Goal: Task Accomplishment & Management: Complete application form

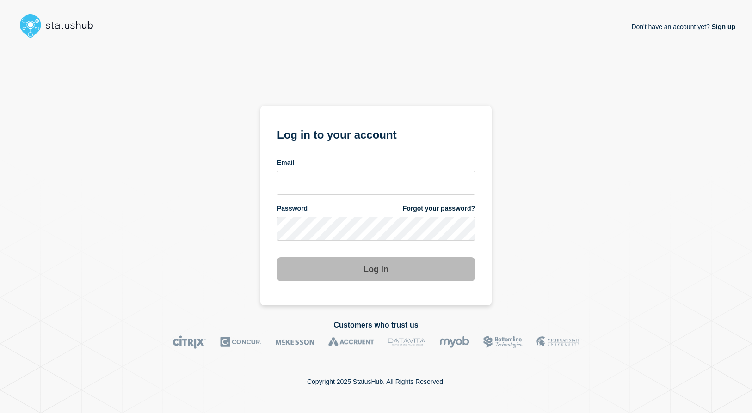
type input "[EMAIL_ADDRESS][DOMAIN_NAME]"
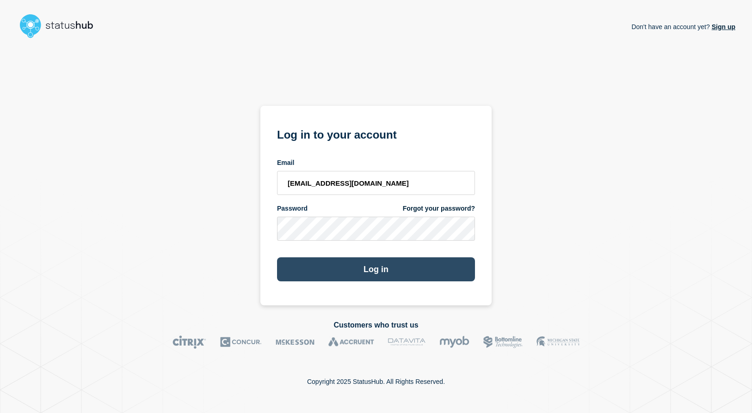
click at [375, 270] on button "Log in" at bounding box center [376, 270] width 198 height 24
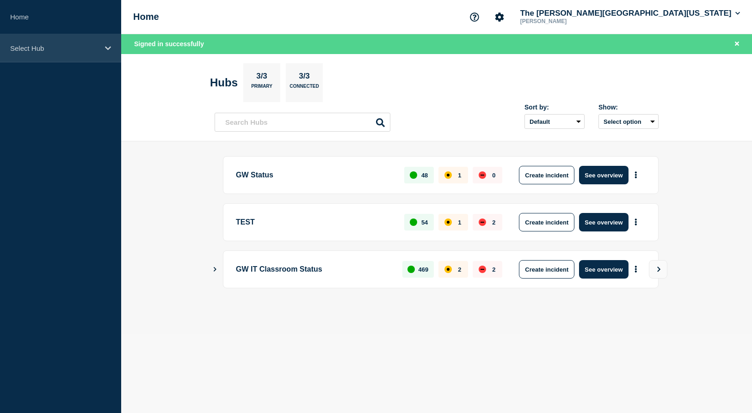
click at [36, 50] on p "Select Hub" at bounding box center [54, 48] width 89 height 8
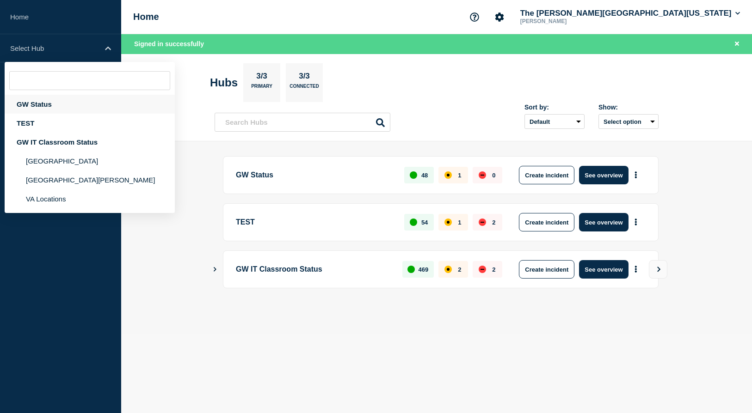
click at [35, 105] on div "GW Status" at bounding box center [90, 104] width 170 height 19
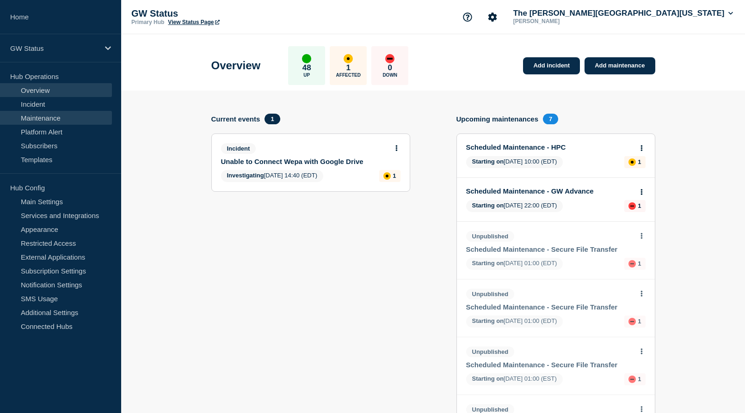
click at [44, 117] on link "Maintenance" at bounding box center [56, 118] width 112 height 14
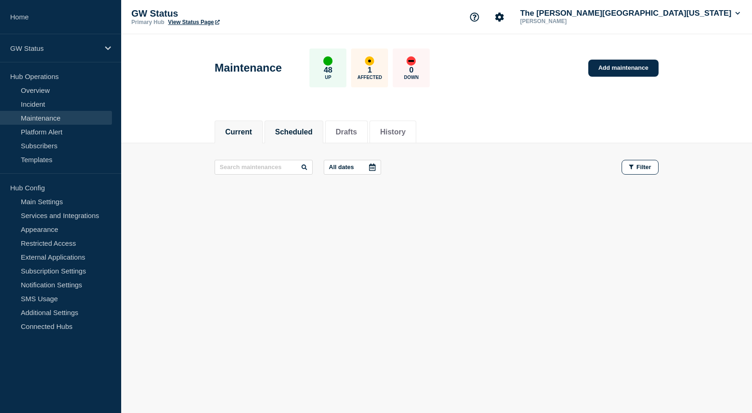
click at [297, 133] on button "Scheduled" at bounding box center [293, 132] width 37 height 8
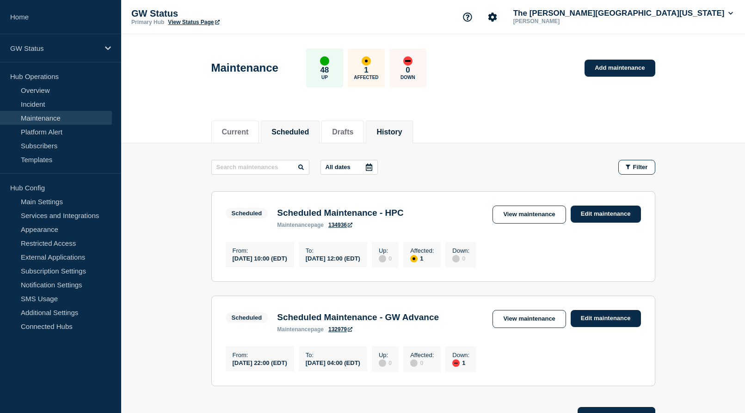
click at [400, 131] on button "History" at bounding box center [388, 132] width 25 height 8
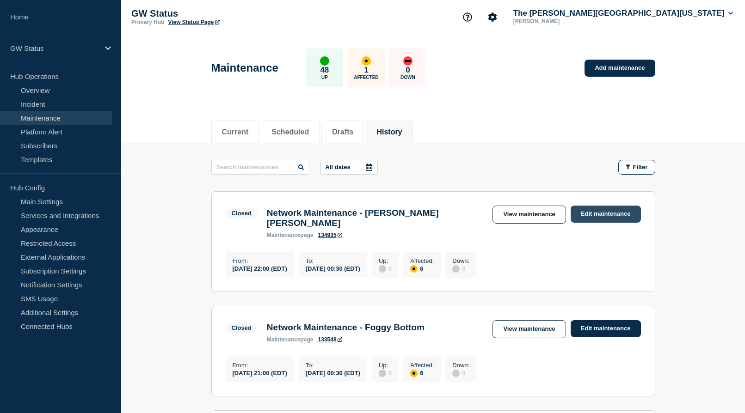
click at [599, 215] on link "Edit maintenance" at bounding box center [606, 214] width 70 height 17
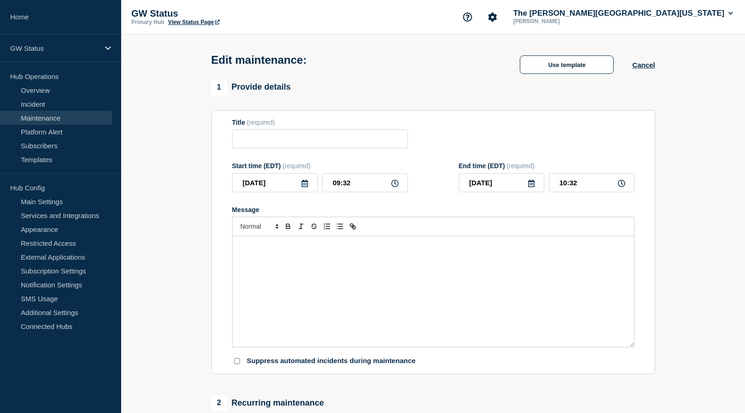
type input "Network Maintenance - [PERSON_NAME] [PERSON_NAME]"
type input "[DATE]"
type input "22:00"
type input "00:30"
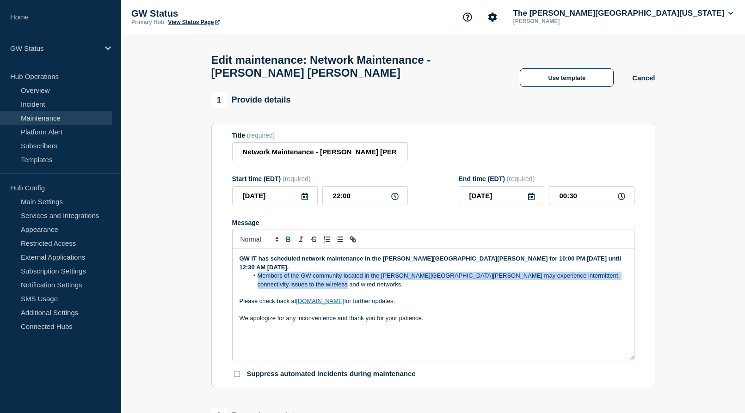
drag, startPoint x: 299, startPoint y: 291, endPoint x: 259, endPoint y: 284, distance: 39.9
click at [259, 284] on li "Members of the GW community located in the [PERSON_NAME][GEOGRAPHIC_DATA][PERSO…" at bounding box center [437, 280] width 379 height 17
copy li "Members of the GW community located in the [PERSON_NAME][GEOGRAPHIC_DATA][PERSO…"
click at [46, 120] on link "Maintenance" at bounding box center [56, 118] width 112 height 14
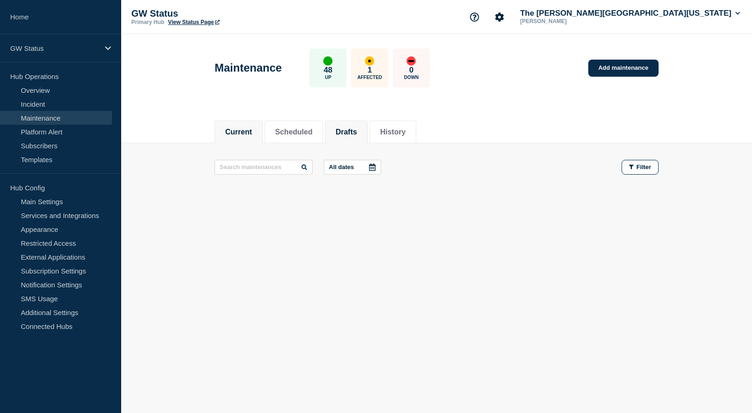
click at [357, 134] on button "Drafts" at bounding box center [346, 132] width 21 height 8
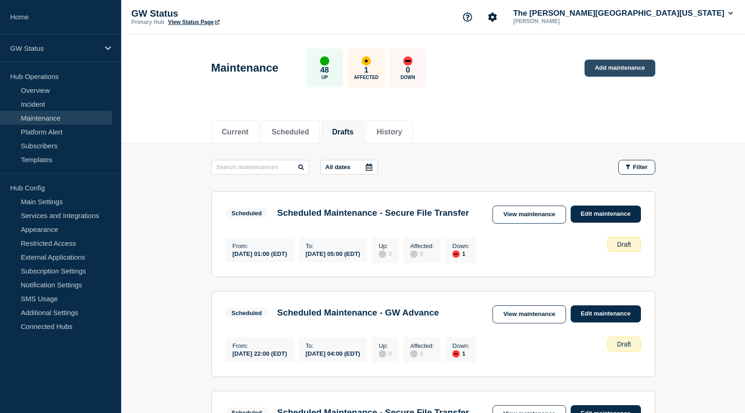
click at [612, 67] on link "Add maintenance" at bounding box center [620, 68] width 70 height 17
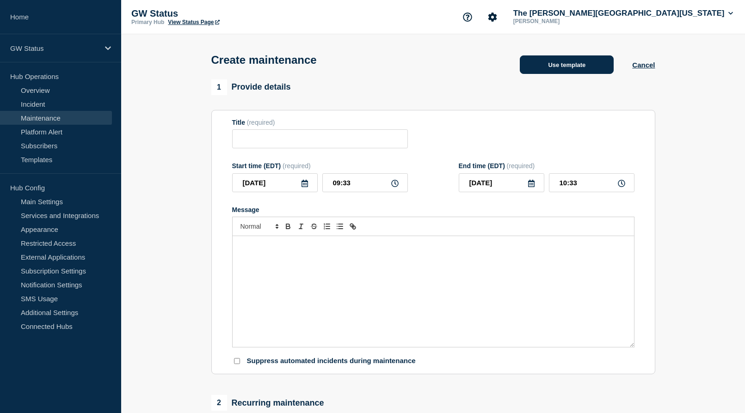
click at [570, 73] on button "Use template" at bounding box center [567, 64] width 94 height 18
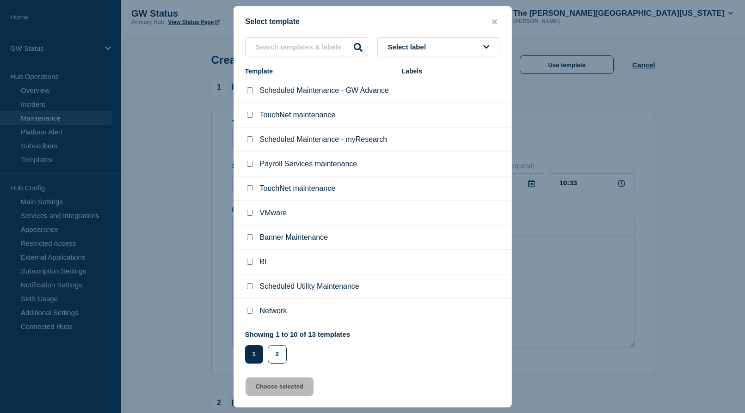
click at [248, 312] on input "Network checkbox" at bounding box center [250, 311] width 6 height 6
checkbox input "true"
click at [279, 391] on button "Choose selected" at bounding box center [280, 387] width 68 height 18
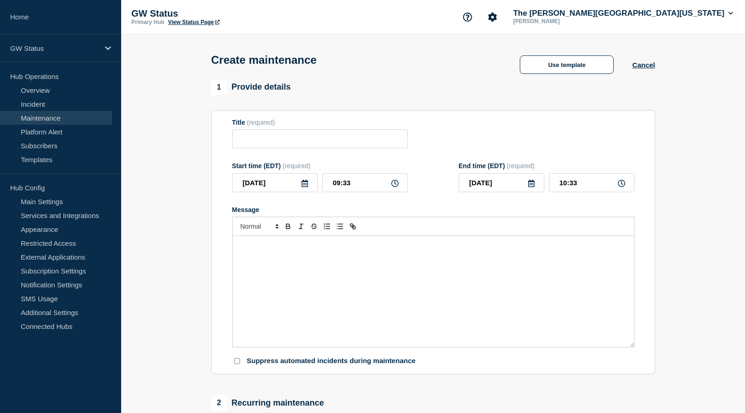
type input "Network"
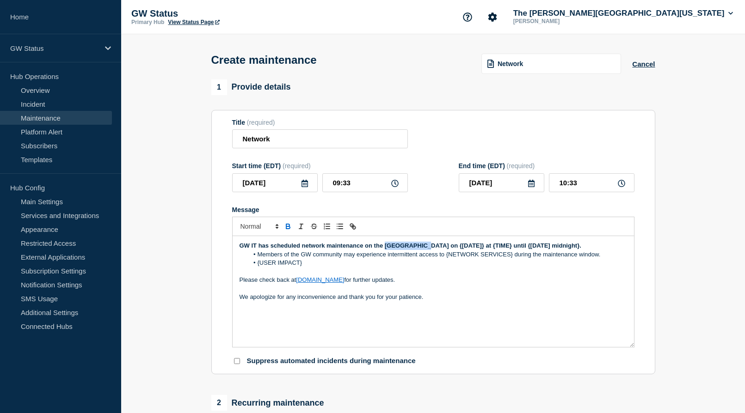
drag, startPoint x: 425, startPoint y: 248, endPoint x: 385, endPoint y: 250, distance: 39.8
click at [385, 249] on strong "GW IT has scheduled network maintenance on the [GEOGRAPHIC_DATA] on {[DATE]} at…" at bounding box center [411, 245] width 342 height 7
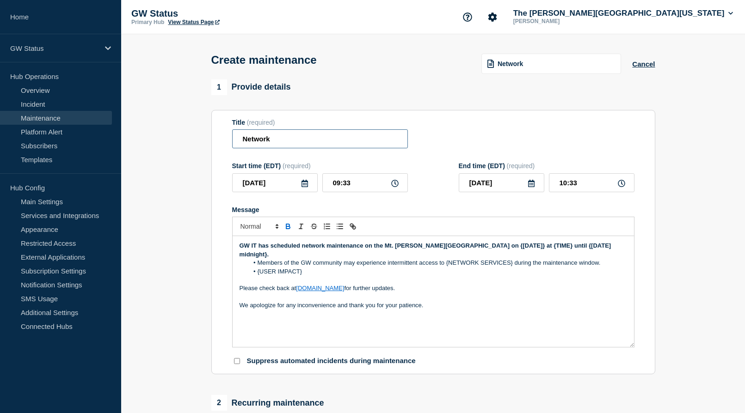
click at [325, 142] on input "Network" at bounding box center [320, 138] width 176 height 19
click at [336, 251] on strong "GW IT has scheduled network maintenance on the Mt. [PERSON_NAME][GEOGRAPHIC_DAT…" at bounding box center [426, 249] width 373 height 15
copy strong "maintenance"
click at [323, 148] on input "Network" at bounding box center [320, 138] width 176 height 19
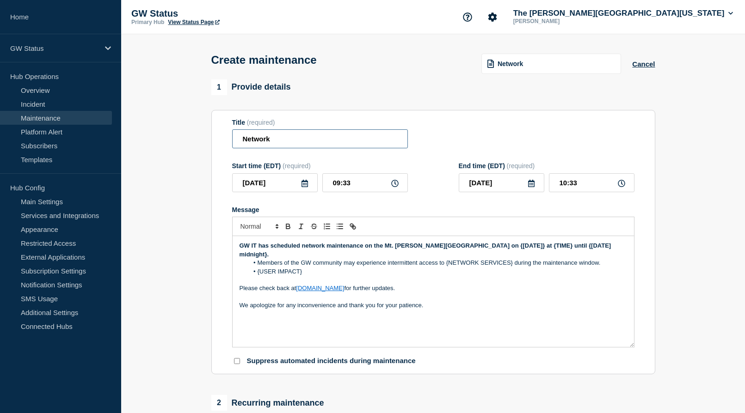
paste input "maintenance"
drag, startPoint x: 278, startPoint y: 140, endPoint x: 283, endPoint y: 140, distance: 5.1
click at [278, 140] on input "Network maintenance" at bounding box center [320, 138] width 176 height 19
drag, startPoint x: 441, startPoint y: 251, endPoint x: 376, endPoint y: 251, distance: 64.7
click at [376, 251] on strong "GW IT has scheduled network maintenance on the Mt. [PERSON_NAME][GEOGRAPHIC_DAT…" at bounding box center [426, 249] width 373 height 15
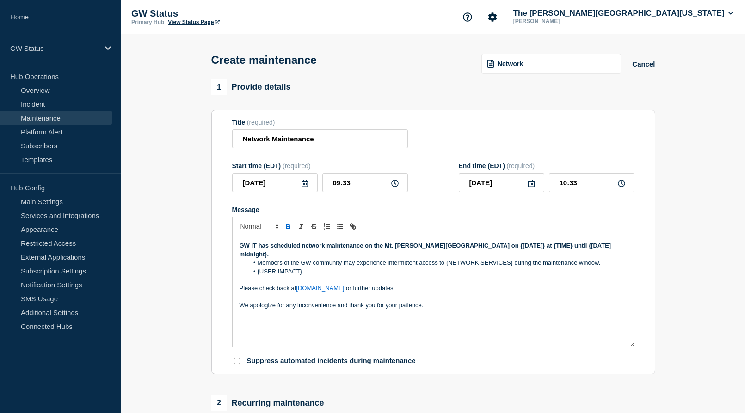
drag, startPoint x: 427, startPoint y: 259, endPoint x: 445, endPoint y: 251, distance: 19.7
click at [428, 259] on p "GW IT has scheduled network maintenance on the Mt. [PERSON_NAME][GEOGRAPHIC_DAT…" at bounding box center [434, 250] width 388 height 17
click at [367, 248] on strong "GW IT has scheduled network maintenance on the Mt. [PERSON_NAME][GEOGRAPHIC_DAT…" at bounding box center [426, 249] width 373 height 15
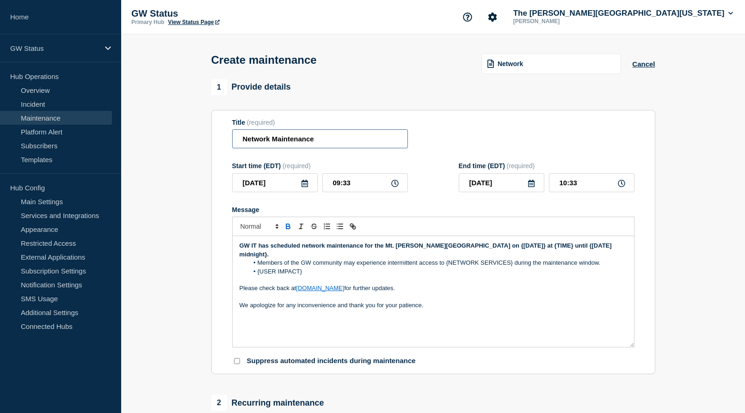
click at [345, 144] on input "Network Maintenance" at bounding box center [320, 138] width 176 height 19
drag, startPoint x: 442, startPoint y: 250, endPoint x: 386, endPoint y: 249, distance: 56.0
click at [386, 249] on strong "GW IT has scheduled network maintenance for the Mt. [PERSON_NAME][GEOGRAPHIC_DA…" at bounding box center [427, 249] width 374 height 15
copy strong "Mt. [PERSON_NAME][GEOGRAPHIC_DATA]"
click at [345, 141] on input "Network Maintenance -" at bounding box center [320, 138] width 176 height 19
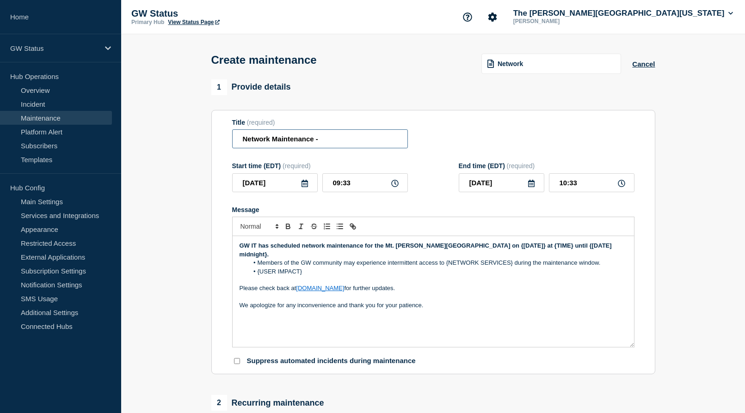
paste input "Mt. [PERSON_NAME][GEOGRAPHIC_DATA]"
type input "Network Maintenance - Mt. [PERSON_NAME][GEOGRAPHIC_DATA] (MVC)"
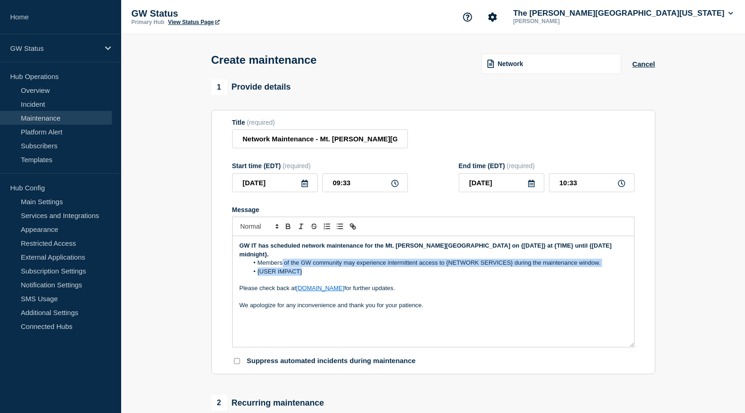
drag, startPoint x: 308, startPoint y: 277, endPoint x: 282, endPoint y: 267, distance: 28.5
click at [282, 267] on ol "Members of the GW community may experience intermittent access to {NETWORK SERV…" at bounding box center [434, 267] width 388 height 17
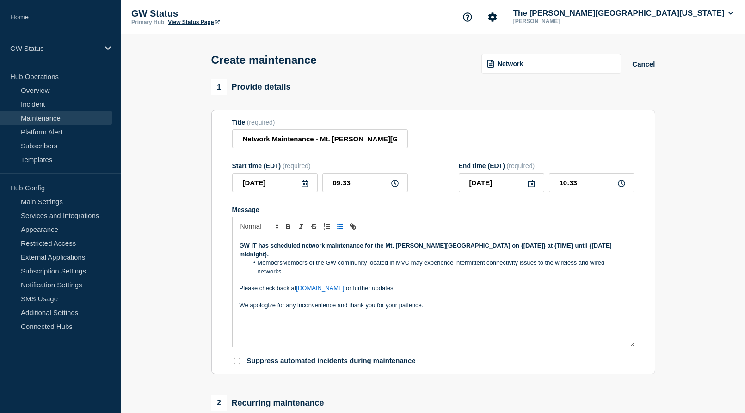
click at [283, 267] on li "MembersMembers of the GW community located in MVC may experience intermittent c…" at bounding box center [437, 267] width 379 height 17
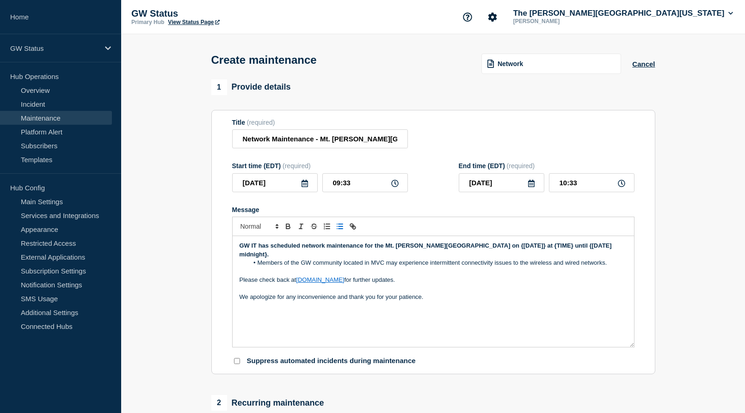
click at [520, 299] on p "We apologize for any inconvenience and thank you for your patience." at bounding box center [434, 297] width 388 height 8
drag, startPoint x: 304, startPoint y: 186, endPoint x: 320, endPoint y: 194, distance: 17.6
click at [304, 187] on icon at bounding box center [304, 183] width 7 height 7
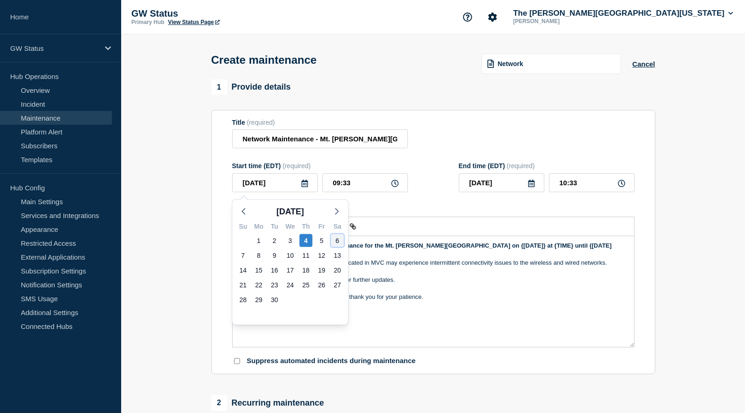
click at [335, 240] on div "6" at bounding box center [337, 240] width 13 height 13
type input "[DATE]"
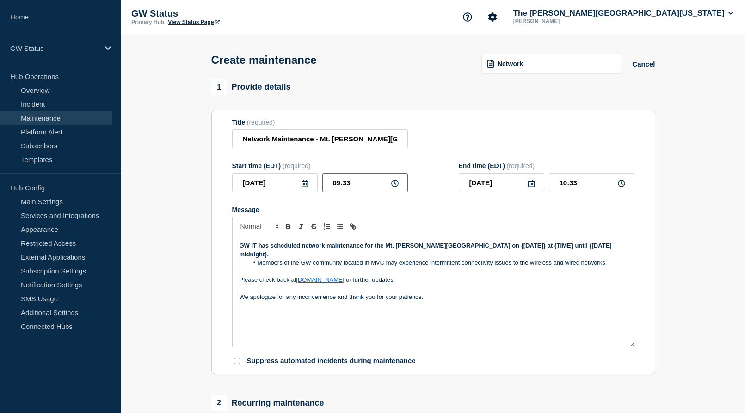
drag, startPoint x: 363, startPoint y: 184, endPoint x: 311, endPoint y: 182, distance: 51.3
click at [311, 182] on div "[DATE] 09:33" at bounding box center [320, 182] width 176 height 19
type input "21:00"
type input "22:00"
click at [570, 125] on div "Title (required) Network Maintenance - Mt. [PERSON_NAME][GEOGRAPHIC_DATA] (MVC)" at bounding box center [433, 134] width 402 height 30
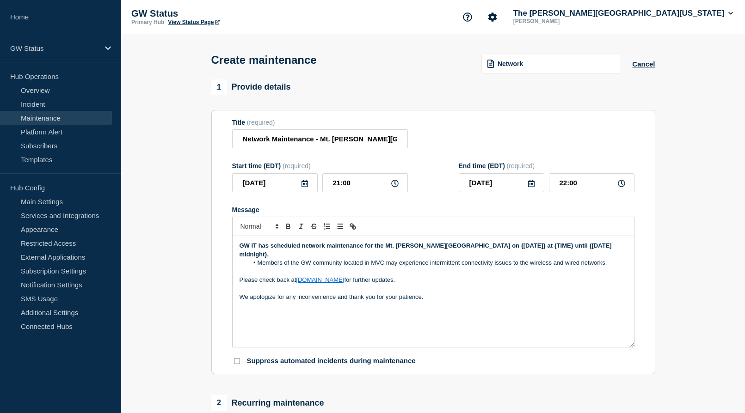
click at [534, 185] on icon at bounding box center [531, 183] width 6 height 7
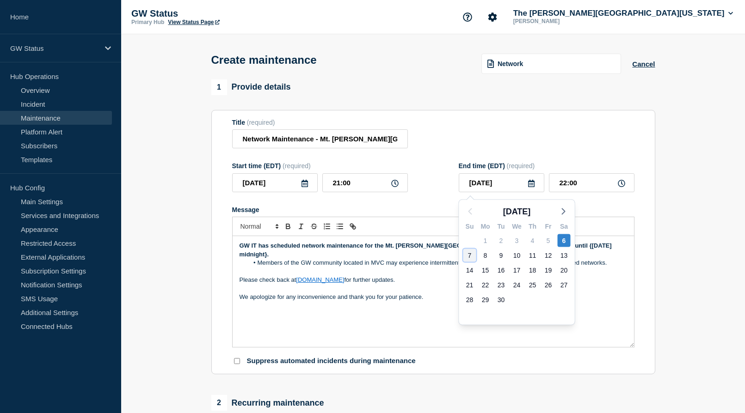
click at [469, 258] on div "7" at bounding box center [469, 255] width 13 height 13
type input "[DATE]"
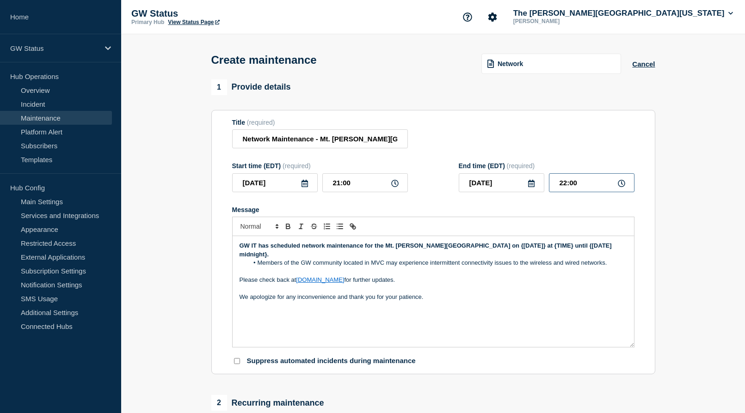
drag, startPoint x: 582, startPoint y: 189, endPoint x: 552, endPoint y: 183, distance: 30.7
click at [552, 183] on input "22:00" at bounding box center [592, 182] width 86 height 19
type input "00:30"
click at [559, 133] on div "Title (required) Network Maintenance - Mt. [PERSON_NAME][GEOGRAPHIC_DATA] (MVC)" at bounding box center [433, 134] width 402 height 30
drag, startPoint x: 279, startPoint y: 255, endPoint x: 453, endPoint y: 249, distance: 173.5
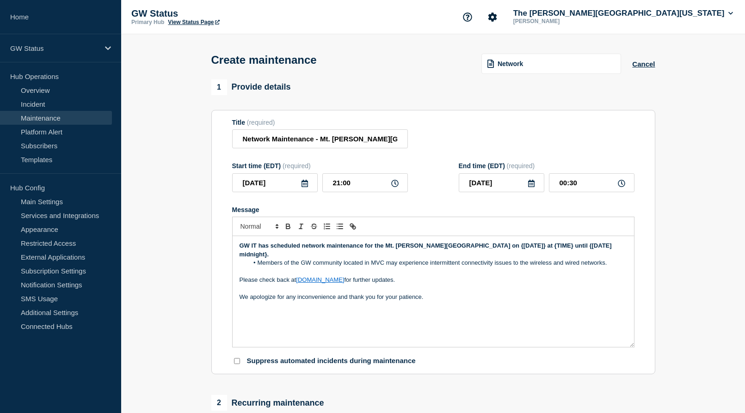
click at [453, 249] on p "GW IT has scheduled network maintenance for the Mt. [PERSON_NAME][GEOGRAPHIC_DA…" at bounding box center [434, 250] width 388 height 17
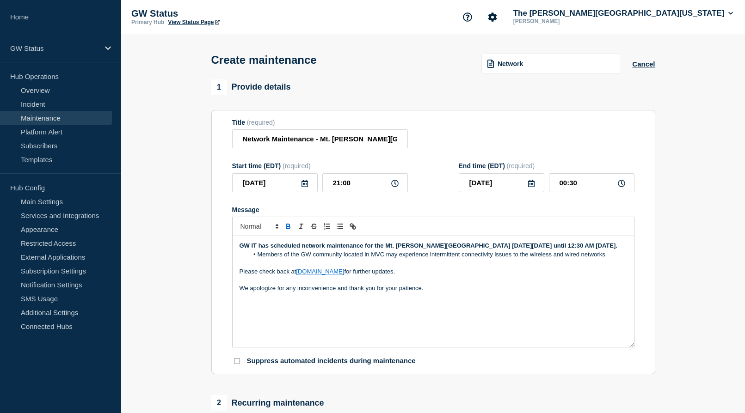
click at [367, 249] on strong "GW IT has scheduled network maintenance for the Mt. [PERSON_NAME][GEOGRAPHIC_DA…" at bounding box center [429, 245] width 378 height 7
click at [447, 249] on strong "GW IT has scheduled network maintenance on the Mt. [PERSON_NAME][GEOGRAPHIC_DAT…" at bounding box center [428, 245] width 377 height 7
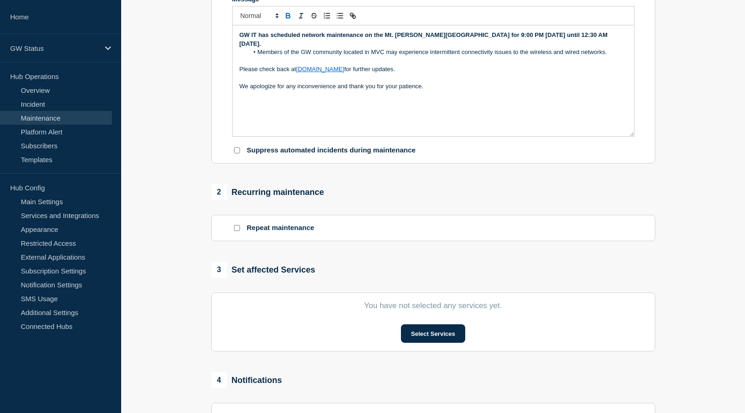
scroll to position [277, 0]
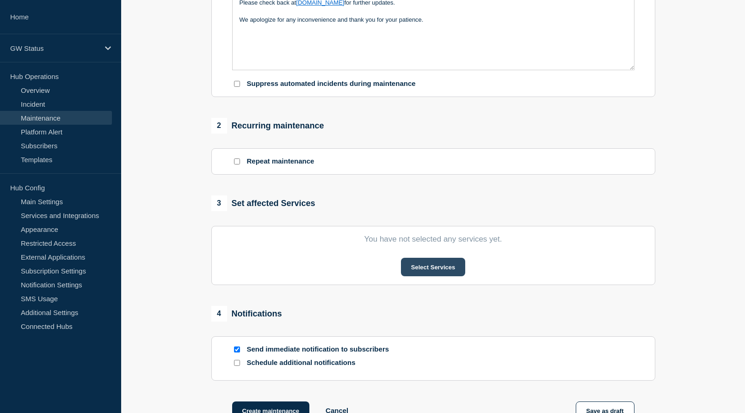
click at [440, 267] on button "Select Services" at bounding box center [433, 267] width 64 height 18
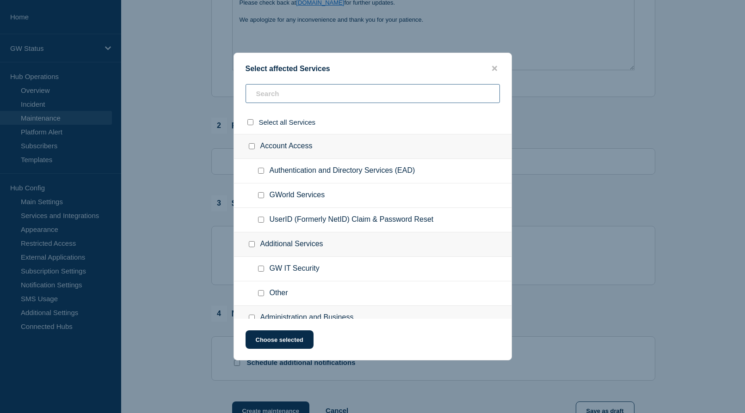
click at [295, 90] on input "text" at bounding box center [373, 93] width 254 height 19
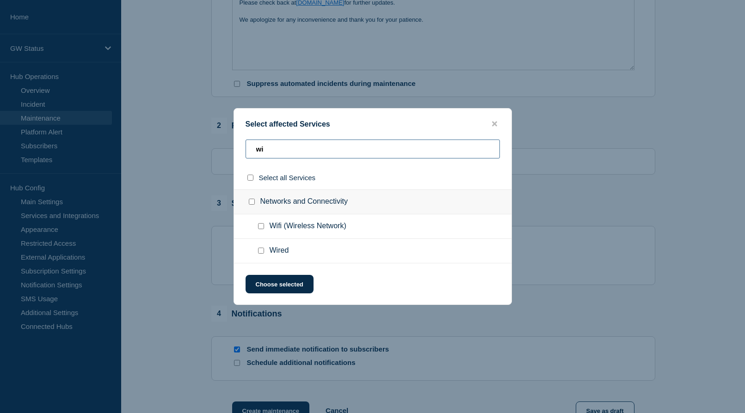
type input "wi"
drag, startPoint x: 261, startPoint y: 228, endPoint x: 260, endPoint y: 241, distance: 13.5
click at [261, 228] on input "Wifi (Wireless Network) checkbox" at bounding box center [261, 226] width 6 height 6
checkbox input "true"
click at [260, 253] on input "Wired checkbox" at bounding box center [261, 251] width 6 height 6
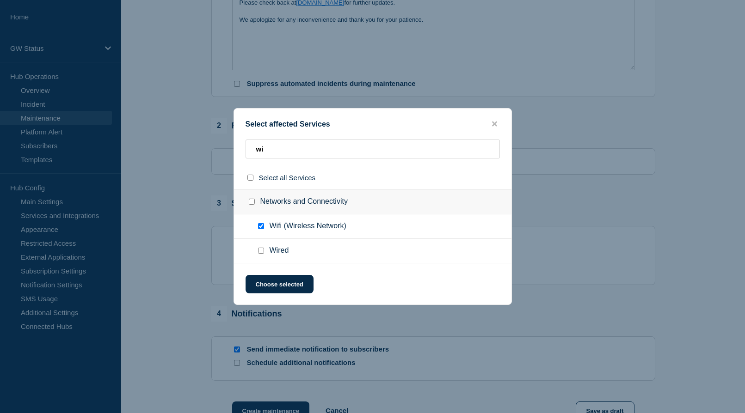
checkbox input "true"
click at [278, 284] on button "Choose selected" at bounding box center [280, 284] width 68 height 18
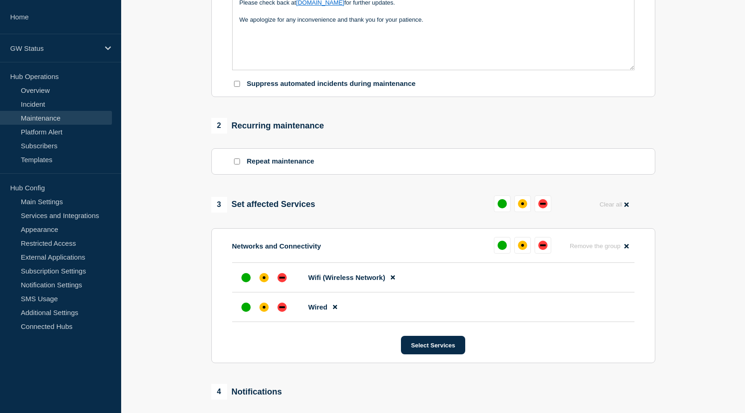
drag, startPoint x: 265, startPoint y: 280, endPoint x: 262, endPoint y: 298, distance: 17.8
click at [265, 279] on div "affected" at bounding box center [264, 278] width 3 height 3
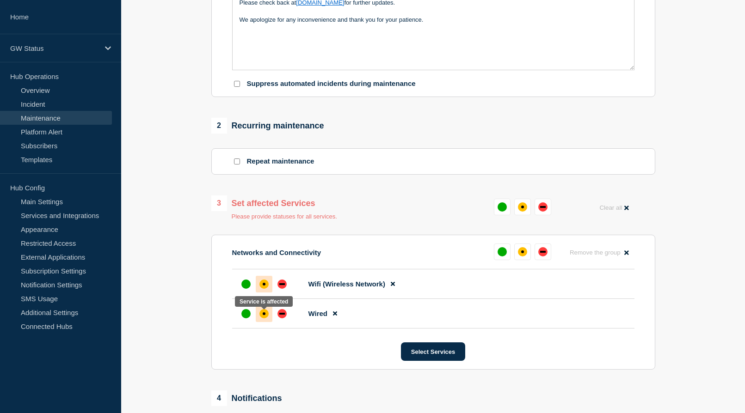
click at [265, 315] on div "affected" at bounding box center [264, 314] width 3 height 3
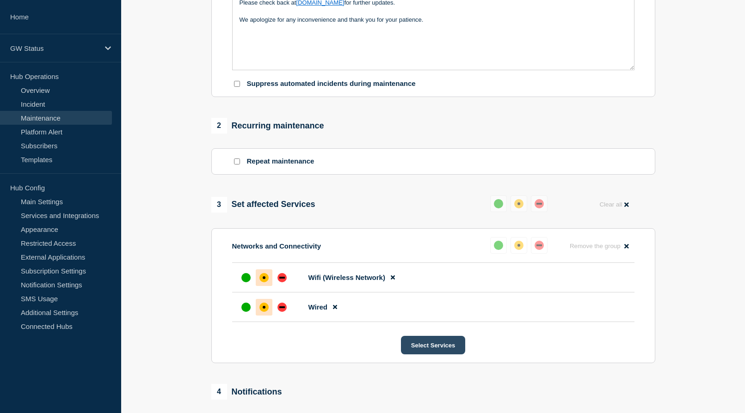
click at [427, 346] on button "Select Services" at bounding box center [433, 345] width 64 height 18
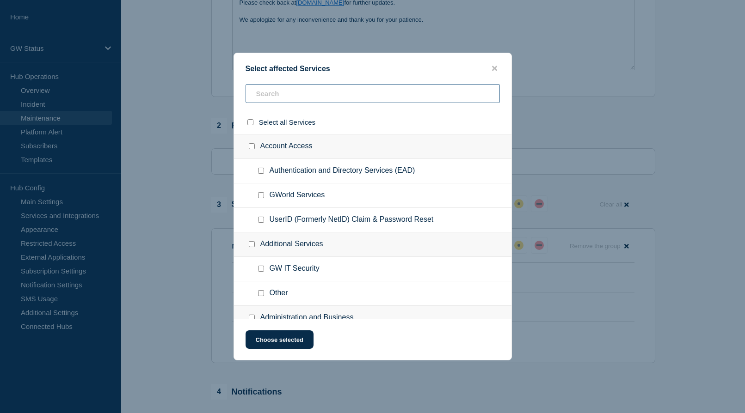
click at [302, 98] on input "text" at bounding box center [373, 93] width 254 height 19
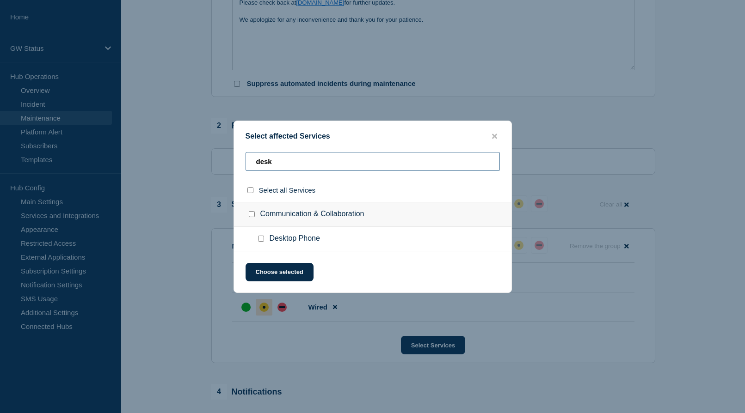
type input "desk"
click at [261, 241] on input "Desktop Phone checkbox" at bounding box center [261, 239] width 6 height 6
checkbox input "true"
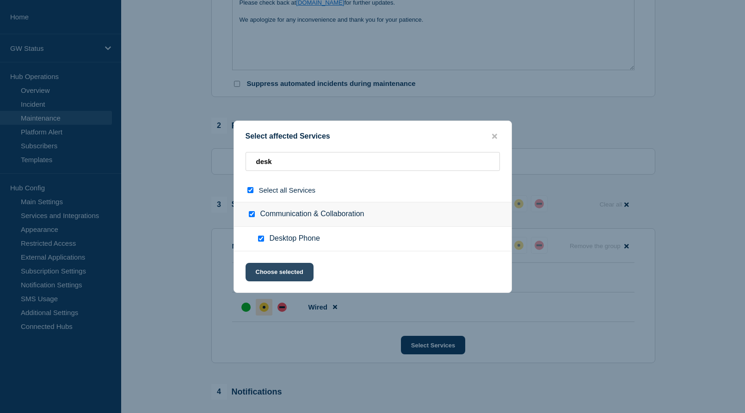
click at [277, 275] on button "Choose selected" at bounding box center [280, 272] width 68 height 18
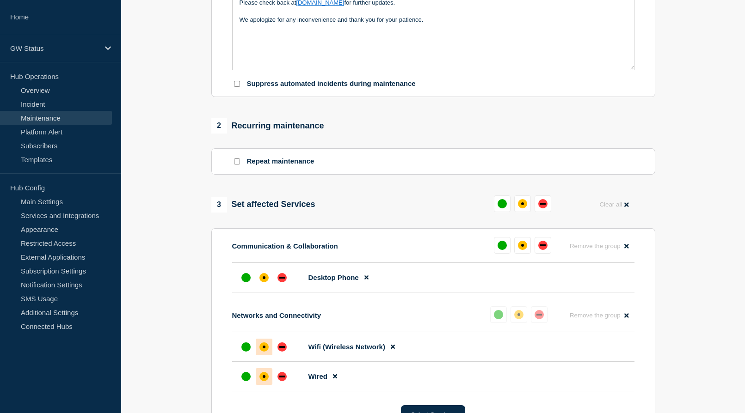
scroll to position [370, 0]
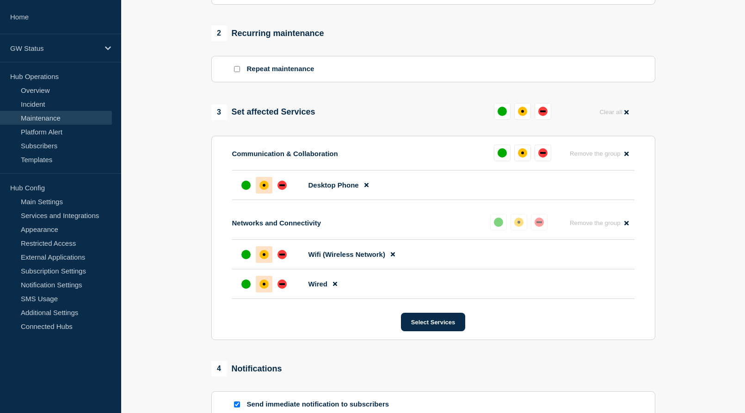
click at [265, 189] on div "affected" at bounding box center [263, 185] width 9 height 9
click at [444, 330] on button "Select Services" at bounding box center [433, 322] width 64 height 18
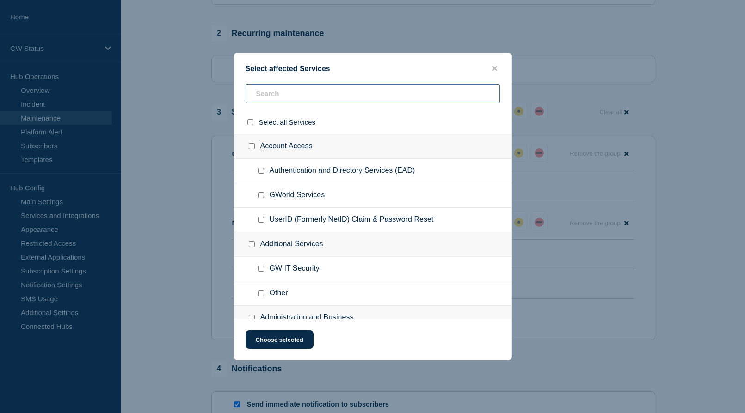
click at [301, 97] on input "text" at bounding box center [373, 93] width 254 height 19
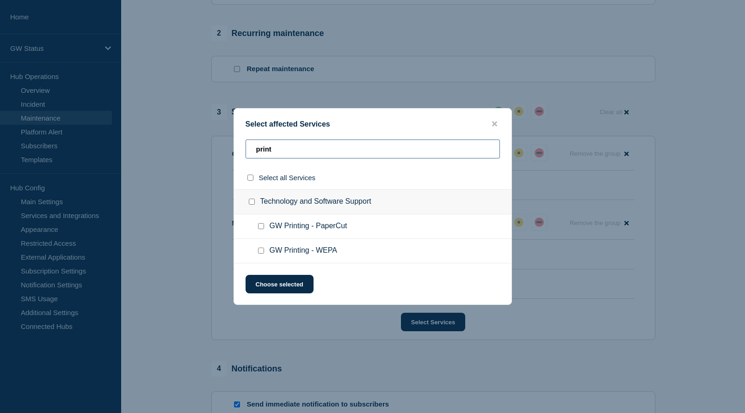
type input "print"
click at [263, 227] on input "GW Printing - PaperCut checkbox" at bounding box center [261, 226] width 6 height 6
checkbox input "true"
drag, startPoint x: 258, startPoint y: 250, endPoint x: 270, endPoint y: 267, distance: 20.0
click at [258, 250] on input "GW Printing - WEPA checkbox" at bounding box center [261, 251] width 6 height 6
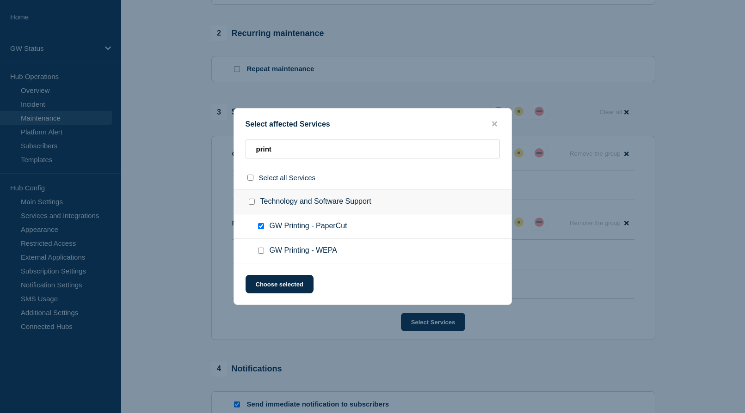
checkbox input "true"
click at [275, 285] on button "Choose selected" at bounding box center [280, 284] width 68 height 18
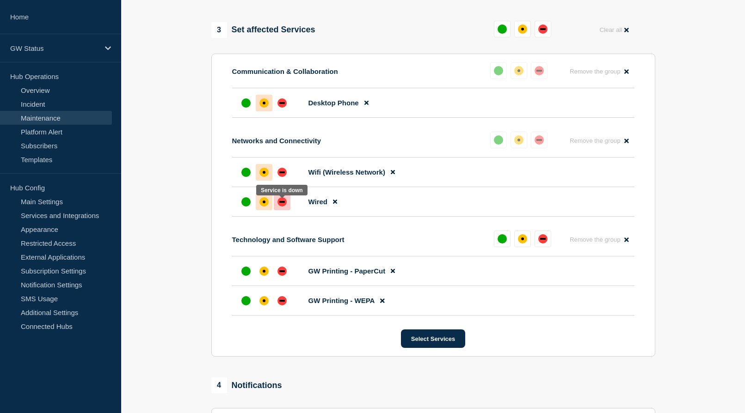
scroll to position [462, 0]
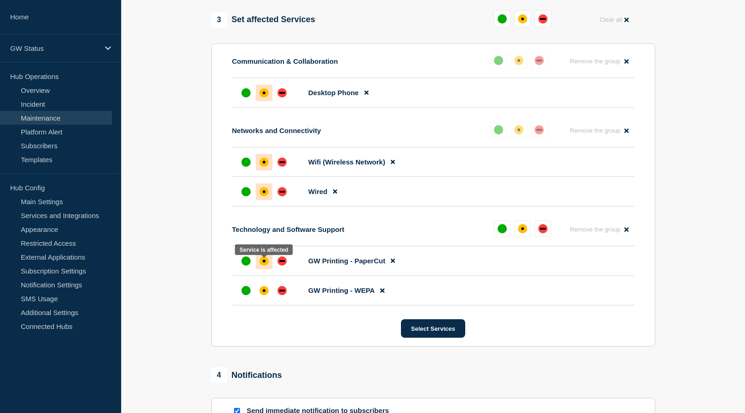
click at [266, 265] on div "affected" at bounding box center [263, 261] width 9 height 9
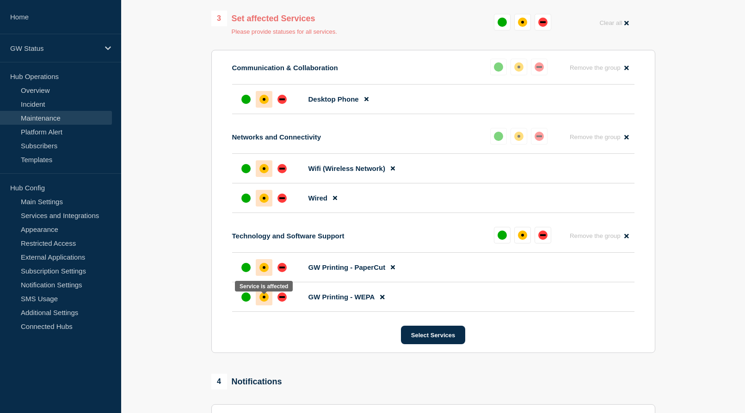
click at [262, 302] on div "affected" at bounding box center [263, 297] width 9 height 9
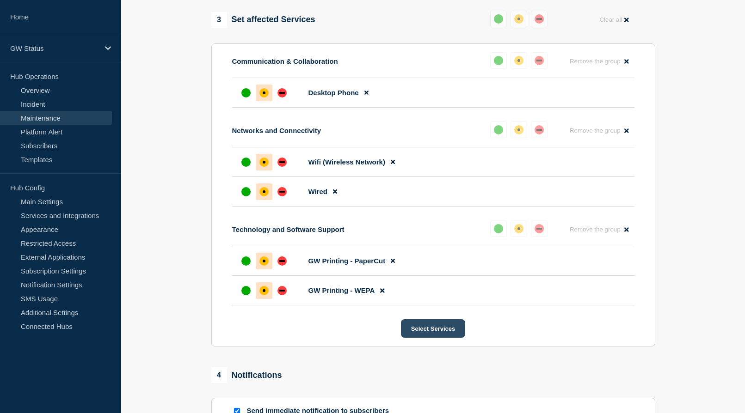
click at [435, 332] on button "Select Services" at bounding box center [433, 329] width 64 height 18
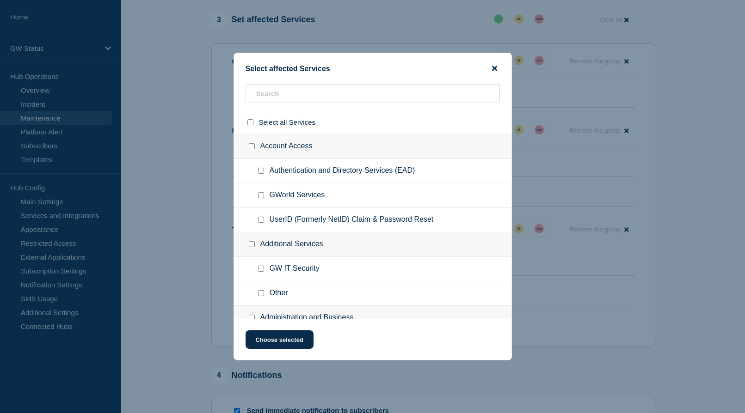
click at [494, 71] on icon "close button" at bounding box center [494, 68] width 5 height 7
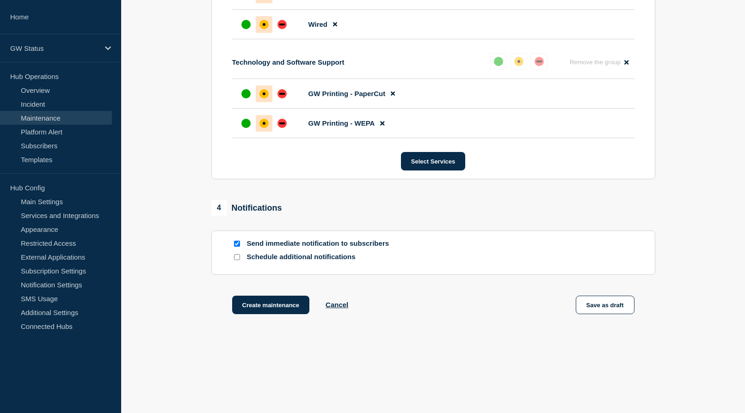
scroll to position [642, 0]
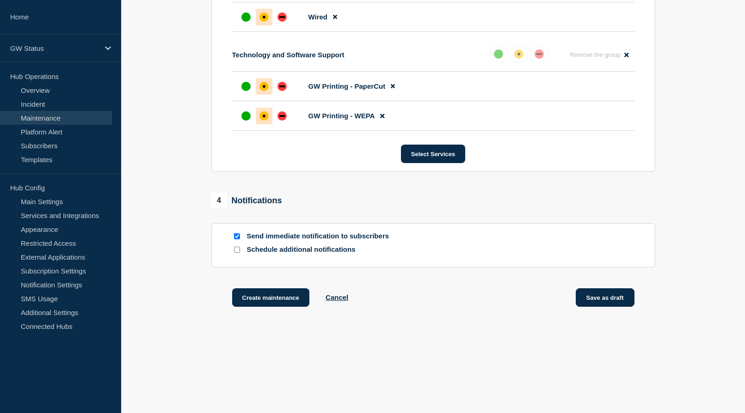
click at [601, 298] on button "Save as draft" at bounding box center [605, 298] width 59 height 18
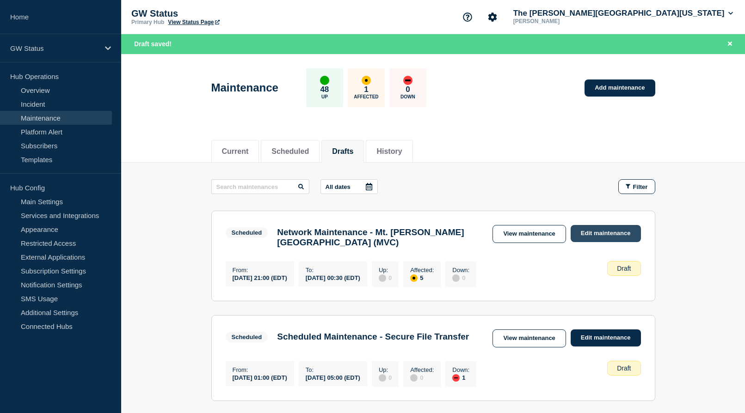
click at [593, 235] on link "Edit maintenance" at bounding box center [606, 233] width 70 height 17
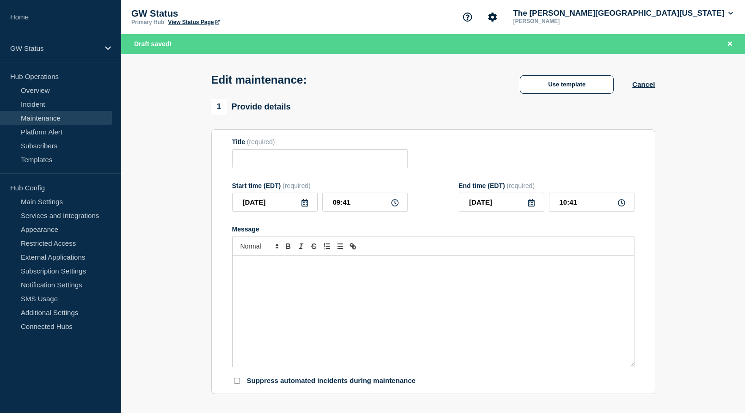
type input "Network Maintenance - Mt. [PERSON_NAME][GEOGRAPHIC_DATA] (MVC)"
type input "[DATE]"
type input "21:00"
type input "[DATE]"
type input "00:30"
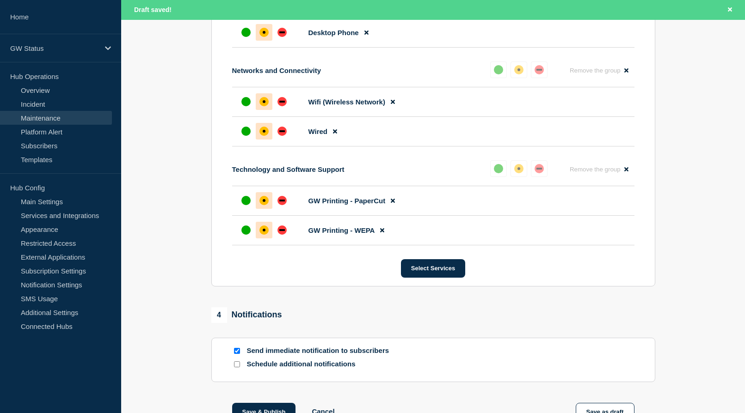
scroll to position [632, 0]
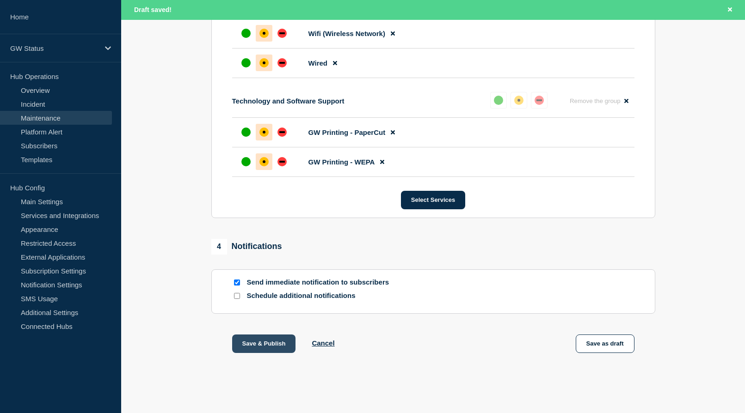
click at [257, 346] on button "Save & Publish" at bounding box center [264, 344] width 64 height 18
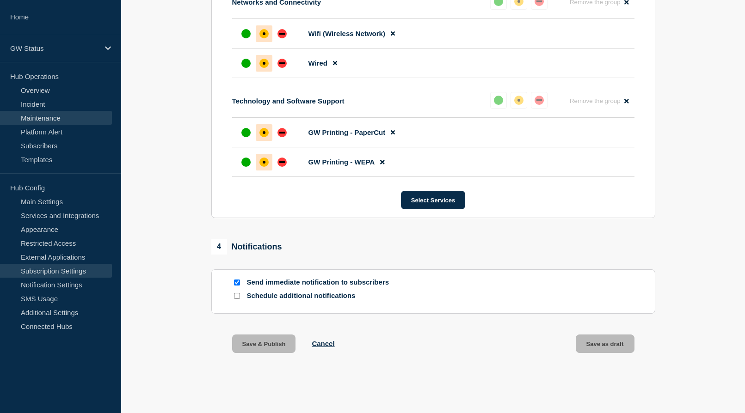
scroll to position [612, 0]
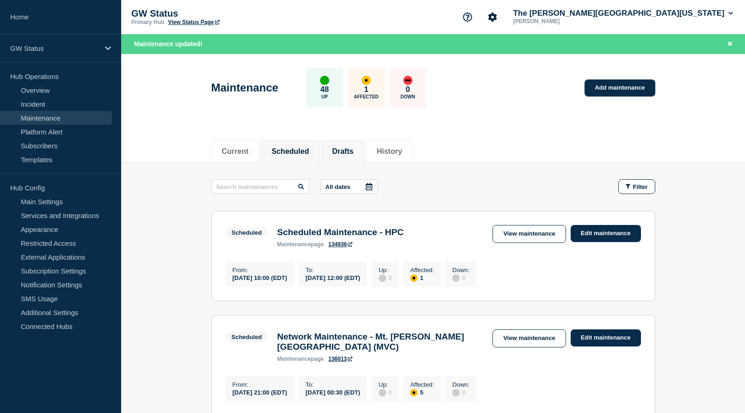
click at [353, 152] on button "Drafts" at bounding box center [342, 152] width 21 height 8
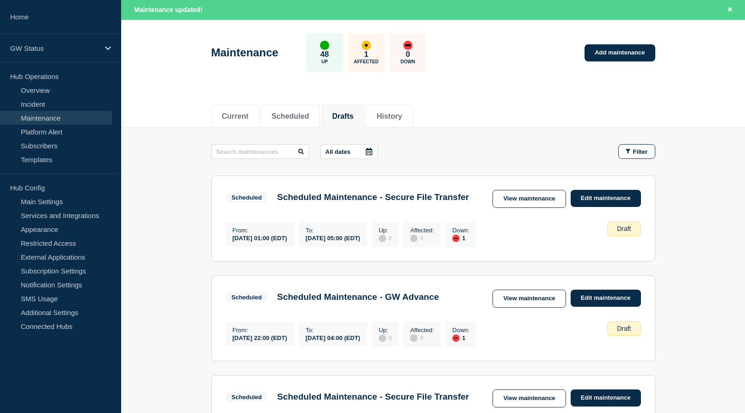
scroll to position [46, 0]
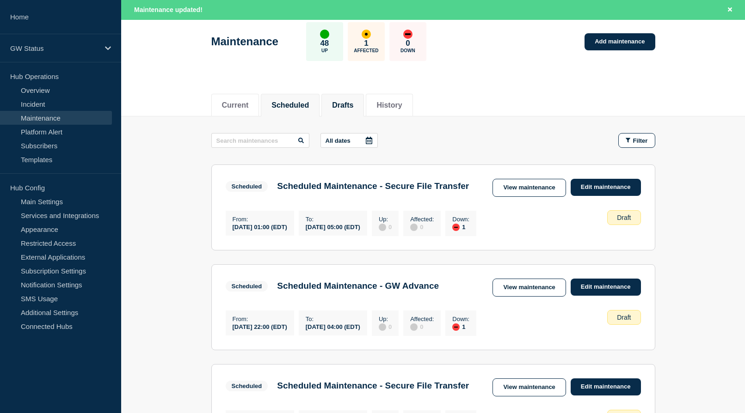
click at [290, 105] on button "Scheduled" at bounding box center [289, 105] width 37 height 8
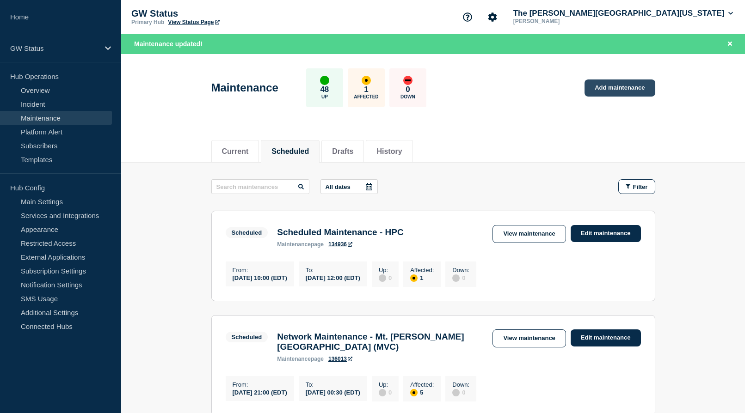
click at [615, 84] on link "Add maintenance" at bounding box center [620, 88] width 70 height 17
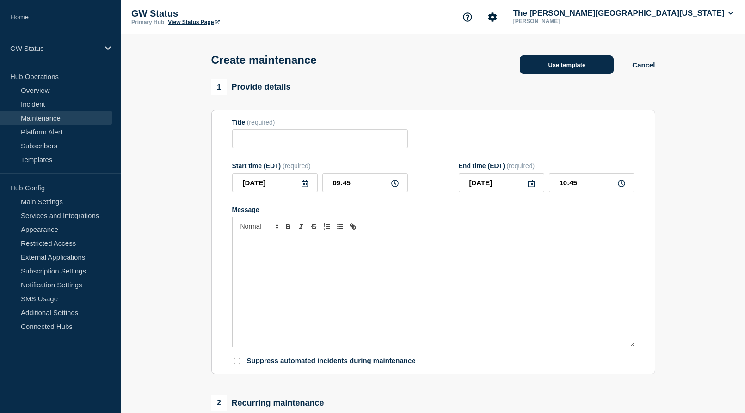
click at [546, 73] on button "Use template" at bounding box center [567, 64] width 94 height 18
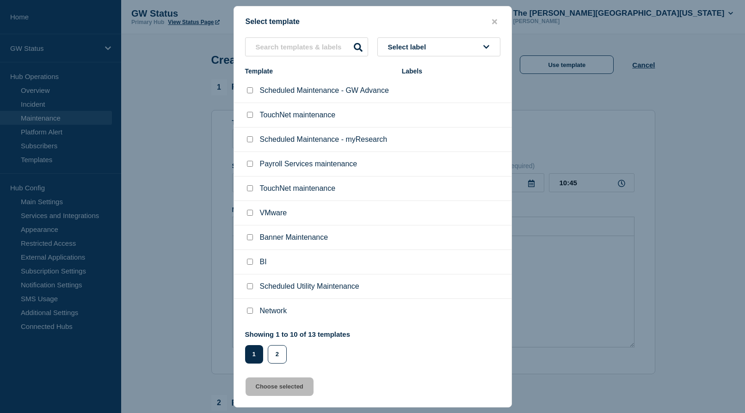
click at [251, 312] on input "Network checkbox" at bounding box center [250, 311] width 6 height 6
checkbox input "true"
click at [494, 20] on icon "close button" at bounding box center [494, 21] width 5 height 5
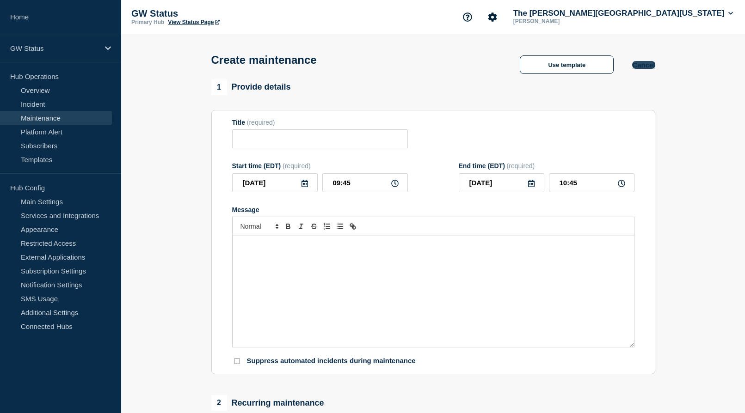
click at [646, 69] on button "Cancel" at bounding box center [643, 65] width 23 height 8
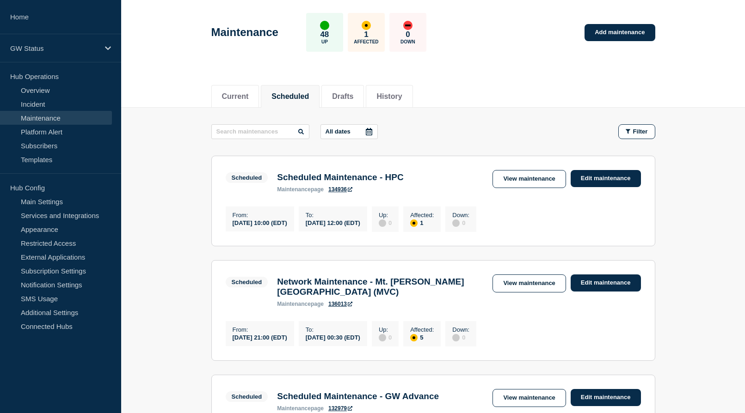
scroll to position [46, 0]
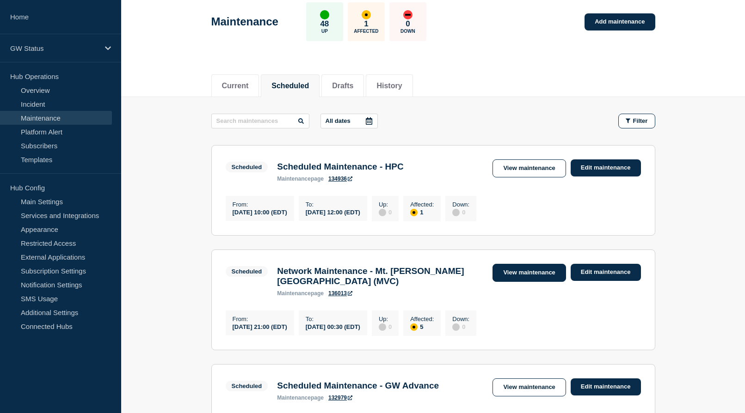
click at [533, 270] on link "View maintenance" at bounding box center [528, 273] width 73 height 18
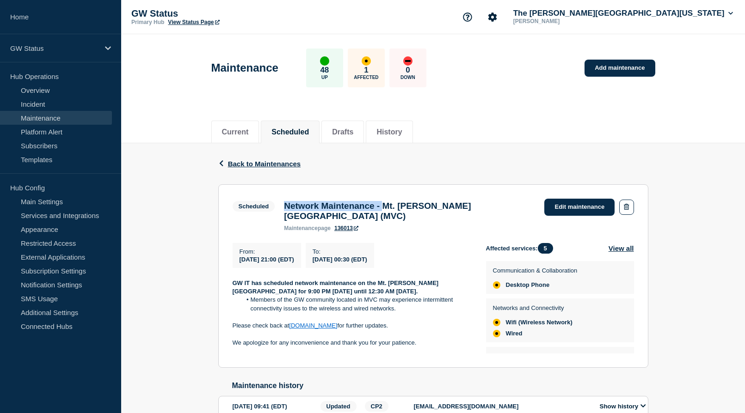
drag, startPoint x: 400, startPoint y: 205, endPoint x: 284, endPoint y: 205, distance: 115.1
click at [284, 205] on h3 "Network Maintenance - Mt. [PERSON_NAME][GEOGRAPHIC_DATA] (MVC)" at bounding box center [409, 211] width 251 height 20
copy h3 "Network Maintenance -"
click at [634, 71] on link "Add maintenance" at bounding box center [620, 68] width 70 height 17
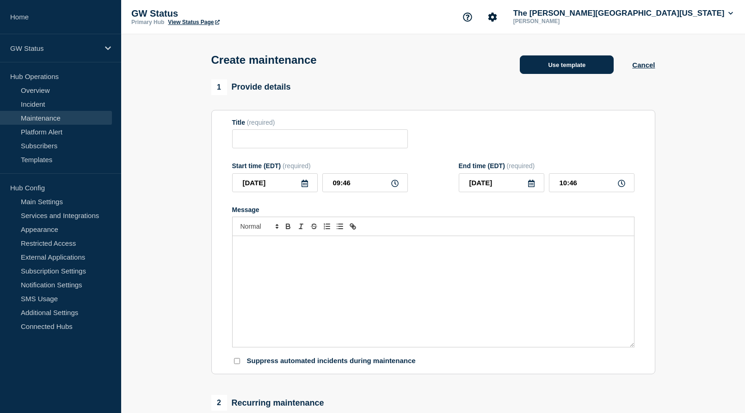
click at [577, 64] on button "Use template" at bounding box center [567, 64] width 94 height 18
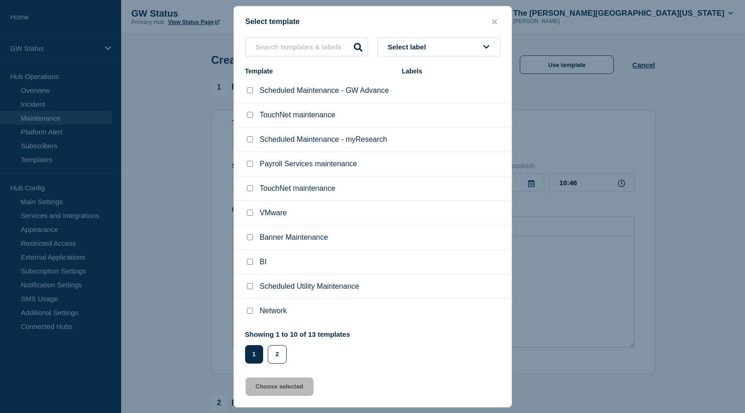
click at [251, 314] on input "Network checkbox" at bounding box center [250, 311] width 6 height 6
checkbox input "true"
click at [277, 389] on button "Choose selected" at bounding box center [280, 387] width 68 height 18
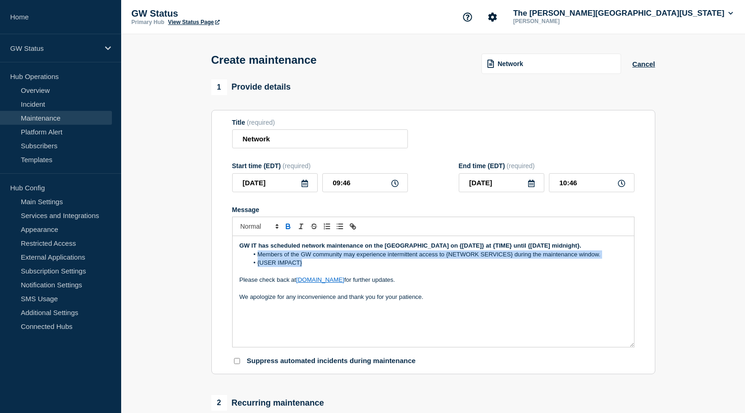
drag, startPoint x: 311, startPoint y: 276, endPoint x: 258, endPoint y: 270, distance: 53.6
click at [258, 268] on ol "Members of the GW community may experience intermittent access to {NETWORK SERV…" at bounding box center [434, 259] width 388 height 17
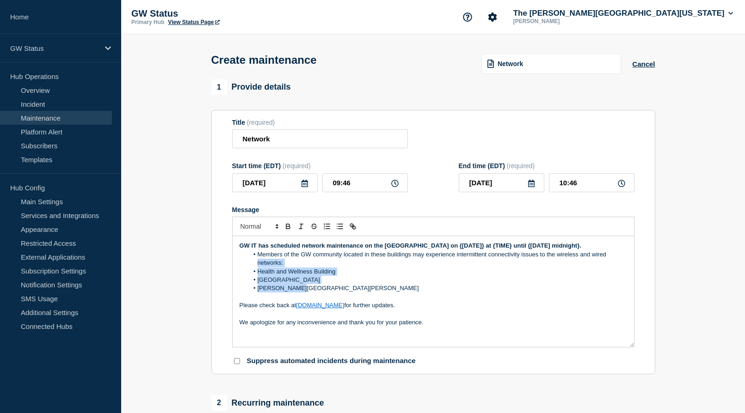
drag, startPoint x: 309, startPoint y: 303, endPoint x: 243, endPoint y: 277, distance: 71.2
click at [243, 277] on ol "Members of the GW community located in these buildings may experience intermitt…" at bounding box center [434, 272] width 388 height 43
click at [289, 284] on li "[GEOGRAPHIC_DATA]" at bounding box center [437, 280] width 379 height 8
drag, startPoint x: 300, startPoint y: 301, endPoint x: 258, endPoint y: 285, distance: 44.5
click at [258, 285] on ol "Members of the GW community located in these buildings may experience intermitt…" at bounding box center [434, 272] width 388 height 43
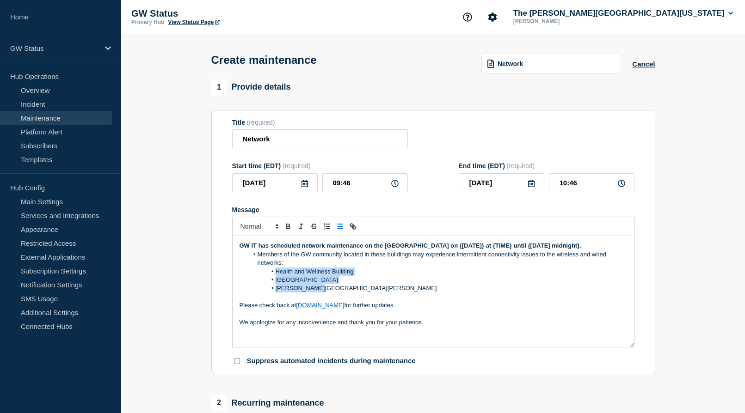
click at [401, 276] on li "Health and Wellness Building" at bounding box center [437, 272] width 379 height 8
drag, startPoint x: 282, startPoint y: 141, endPoint x: 224, endPoint y: 139, distance: 57.8
click at [224, 139] on section "Title (required) Network Start time (EDT) (required) [DATE] 09:46 End time (EDT…" at bounding box center [433, 242] width 444 height 265
paste input "Maintenance - [GEOGRAPHIC_DATA]"
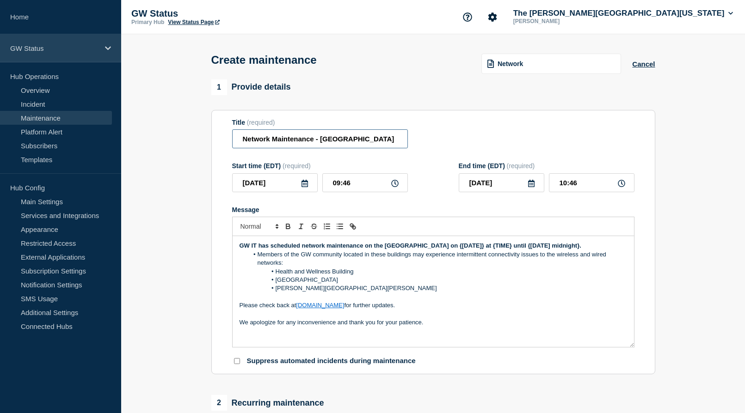
type input "Network Maintenance - [GEOGRAPHIC_DATA]"
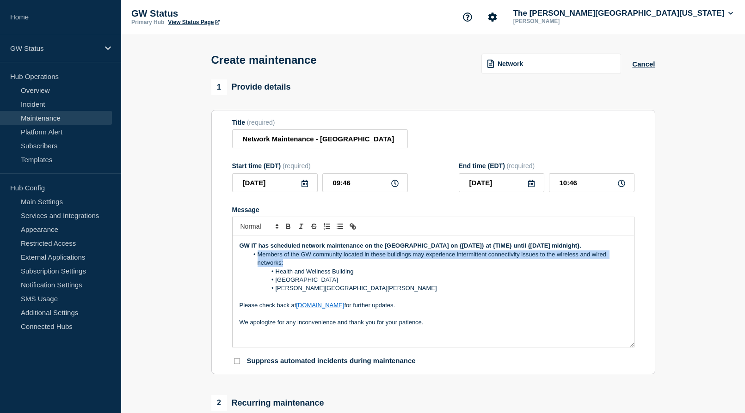
drag, startPoint x: 287, startPoint y: 272, endPoint x: 258, endPoint y: 268, distance: 29.4
click at [258, 268] on li "Members of the GW community located in these buildings may experience intermitt…" at bounding box center [437, 259] width 379 height 17
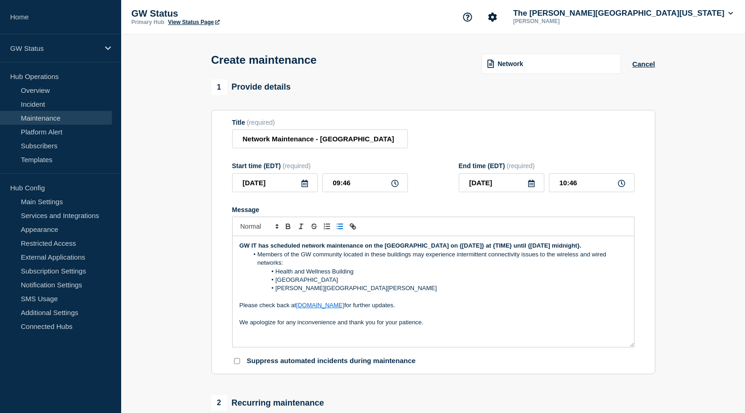
drag, startPoint x: 443, startPoint y: 296, endPoint x: 332, endPoint y: 280, distance: 112.2
click at [443, 293] on li "[PERSON_NAME][GEOGRAPHIC_DATA][PERSON_NAME]" at bounding box center [437, 288] width 379 height 8
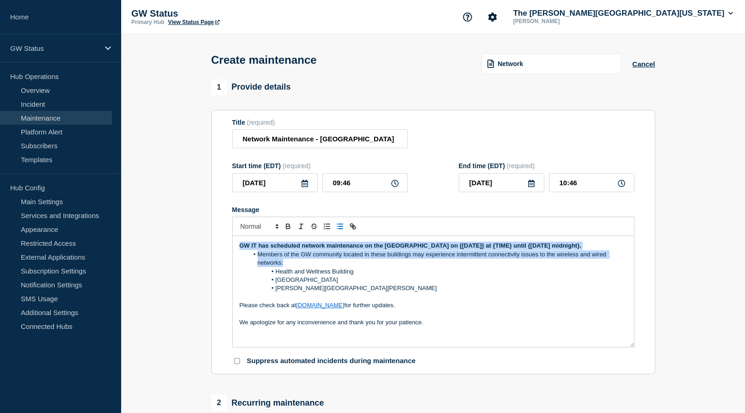
drag, startPoint x: 287, startPoint y: 274, endPoint x: 235, endPoint y: 252, distance: 55.9
click at [235, 252] on div "GW IT has scheduled network maintenance on the [GEOGRAPHIC_DATA] on {[DATE]} at…" at bounding box center [433, 291] width 401 height 111
copy div "GW IT has scheduled network maintenance on the [GEOGRAPHIC_DATA] on {[DATE]} at…"
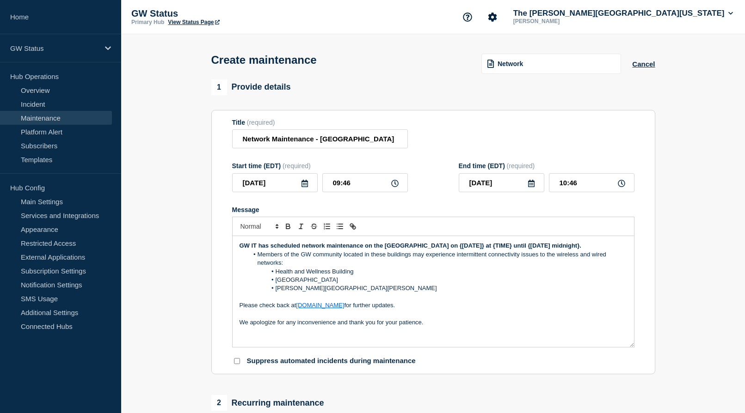
click at [440, 293] on li "[PERSON_NAME][GEOGRAPHIC_DATA][PERSON_NAME]" at bounding box center [437, 288] width 379 height 8
drag, startPoint x: 272, startPoint y: 256, endPoint x: 371, endPoint y: 254, distance: 99.0
click at [371, 250] on p "GW IT has scheduled network maintenance on the [GEOGRAPHIC_DATA] on {[DATE]} at…" at bounding box center [434, 246] width 388 height 8
drag, startPoint x: 277, startPoint y: 257, endPoint x: 453, endPoint y: 252, distance: 176.2
click at [453, 250] on p "GW IT has scheduled network maintenance on the [GEOGRAPHIC_DATA] on {[DATE]} at…" at bounding box center [434, 246] width 388 height 8
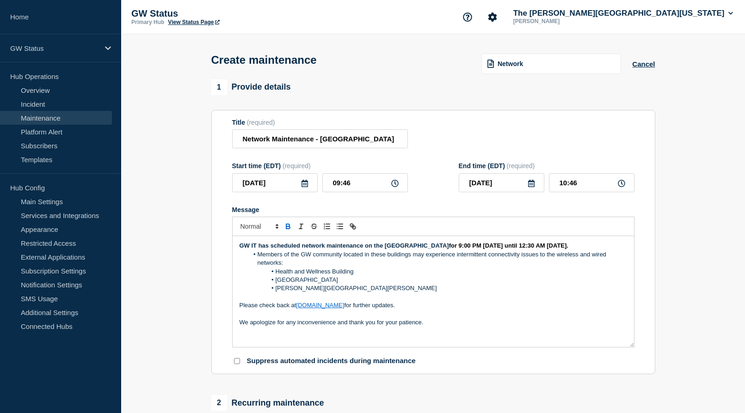
click at [301, 184] on icon at bounding box center [304, 183] width 7 height 7
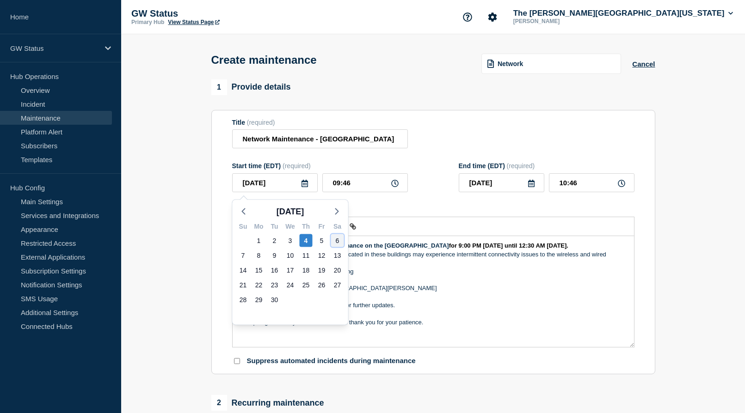
click at [339, 241] on div "6" at bounding box center [337, 240] width 13 height 13
type input "[DATE]"
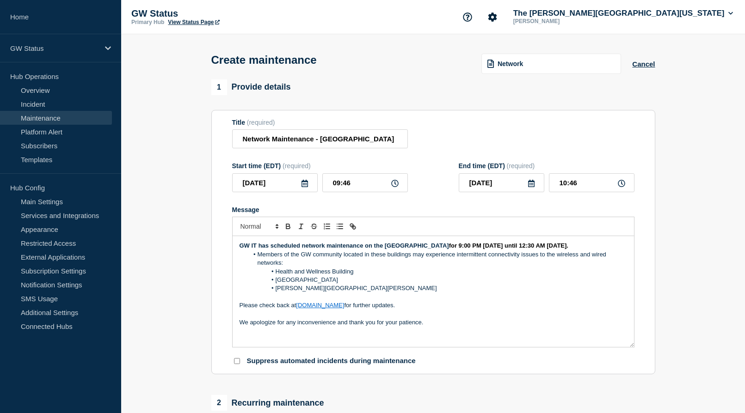
click at [532, 187] on icon at bounding box center [531, 183] width 7 height 7
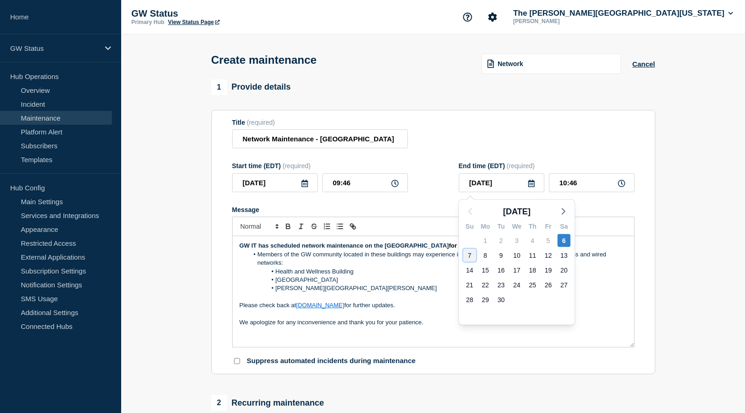
click at [471, 255] on div "7" at bounding box center [469, 255] width 13 height 13
type input "[DATE]"
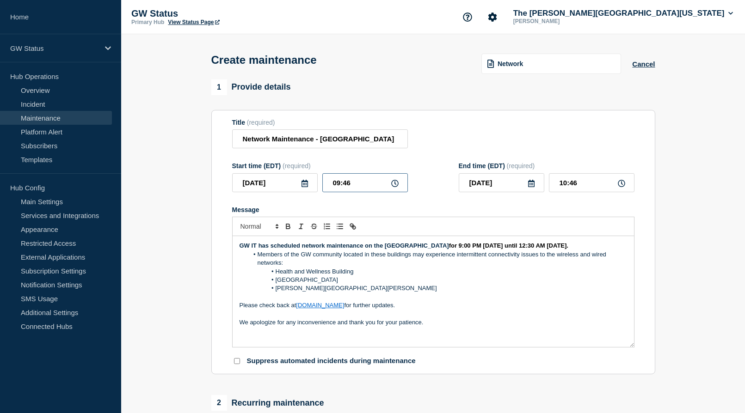
drag, startPoint x: 358, startPoint y: 186, endPoint x: 307, endPoint y: 180, distance: 52.1
click at [307, 180] on div "[DATE] 09:46" at bounding box center [320, 182] width 176 height 19
type input "21:00"
drag, startPoint x: 578, startPoint y: 188, endPoint x: 554, endPoint y: 186, distance: 24.1
click at [554, 186] on input "22:00" at bounding box center [592, 182] width 86 height 19
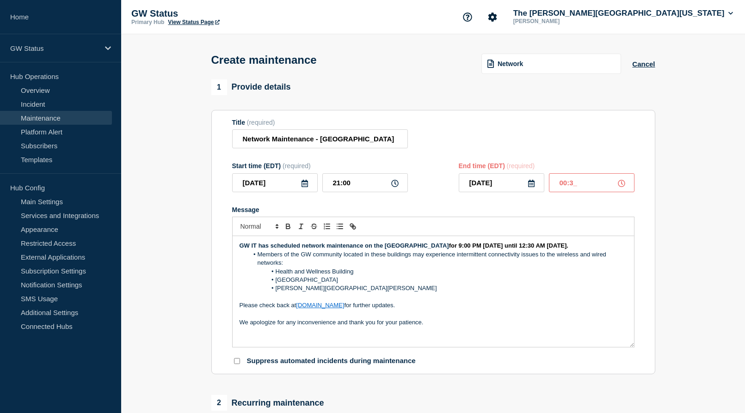
type input "00:30"
click at [570, 224] on div at bounding box center [433, 226] width 402 height 19
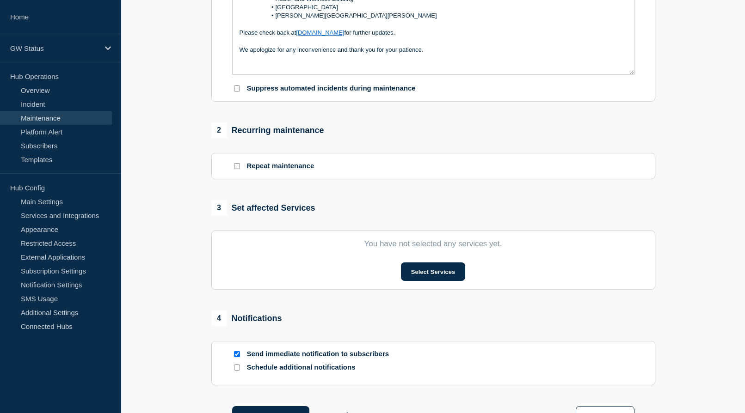
scroll to position [324, 0]
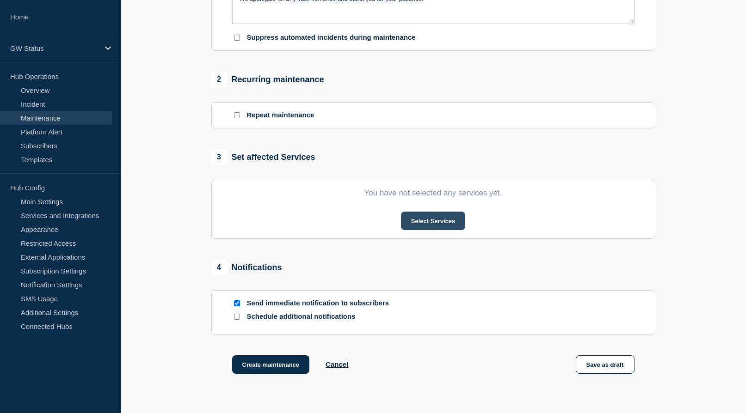
click at [434, 227] on button "Select Services" at bounding box center [433, 221] width 64 height 18
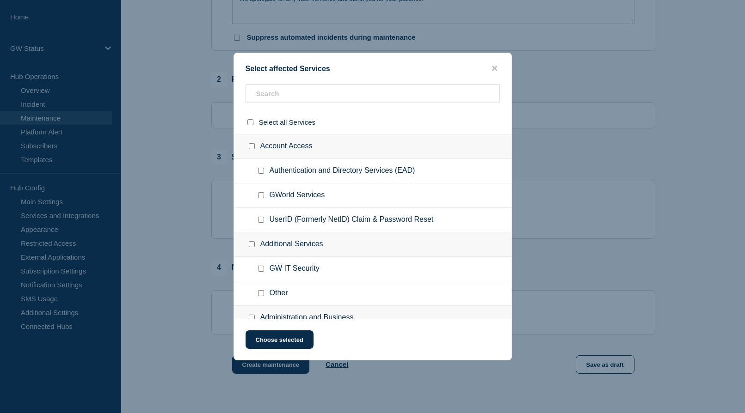
click at [357, 189] on ul "GWorld Services" at bounding box center [372, 196] width 277 height 25
click at [333, 92] on input "text" at bounding box center [373, 93] width 254 height 19
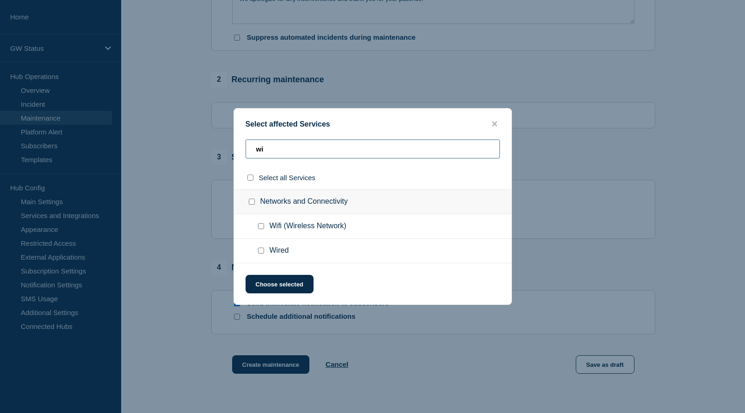
type input "wi"
click at [258, 227] on input "Wifi (Wireless Network) checkbox" at bounding box center [261, 226] width 6 height 6
checkbox input "true"
click at [259, 250] on input "Wired checkbox" at bounding box center [261, 251] width 6 height 6
checkbox input "true"
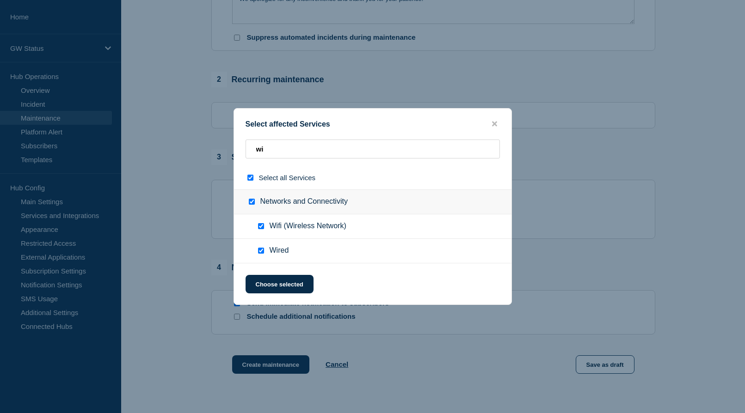
checkbox input "true"
click at [275, 284] on button "Choose selected" at bounding box center [280, 284] width 68 height 18
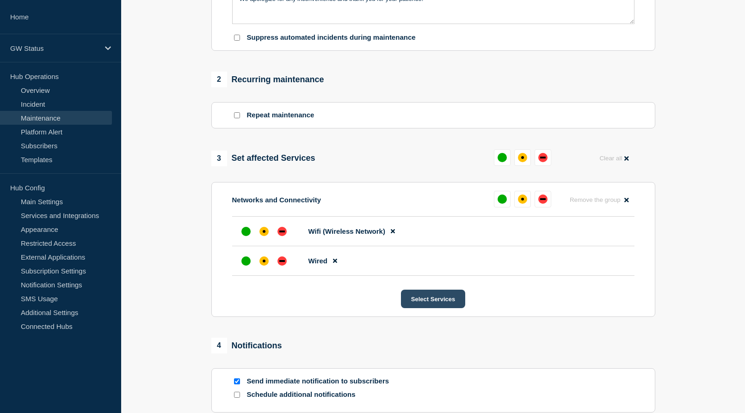
click at [442, 305] on button "Select Services" at bounding box center [433, 299] width 64 height 18
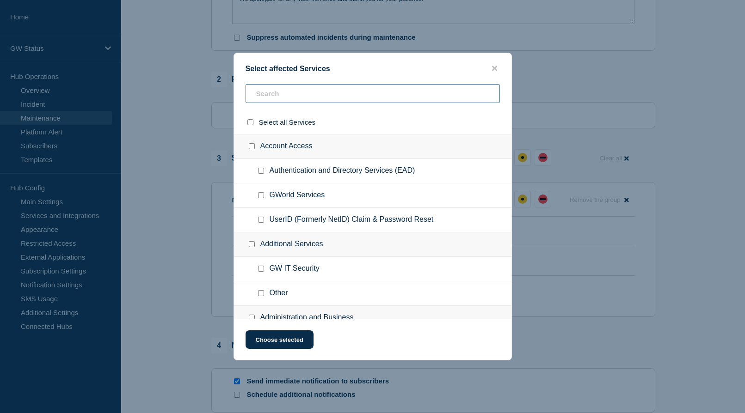
click at [305, 94] on input "text" at bounding box center [373, 93] width 254 height 19
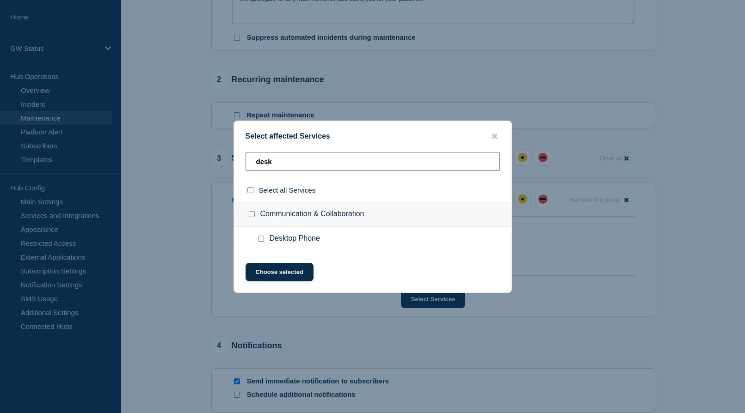
type input "desk"
click at [261, 239] on input "Desktop Phone checkbox" at bounding box center [261, 239] width 6 height 6
checkbox input "true"
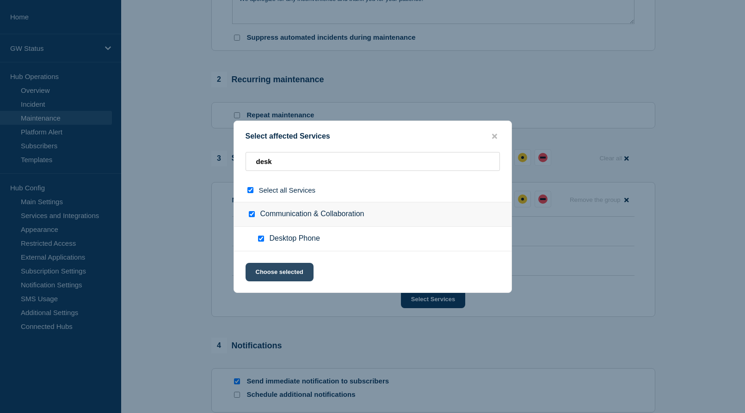
click at [271, 270] on button "Choose selected" at bounding box center [280, 272] width 68 height 18
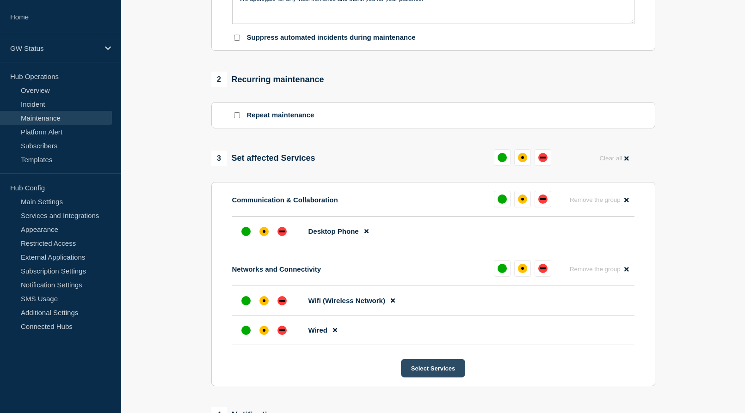
click at [448, 369] on button "Select Services" at bounding box center [433, 368] width 64 height 18
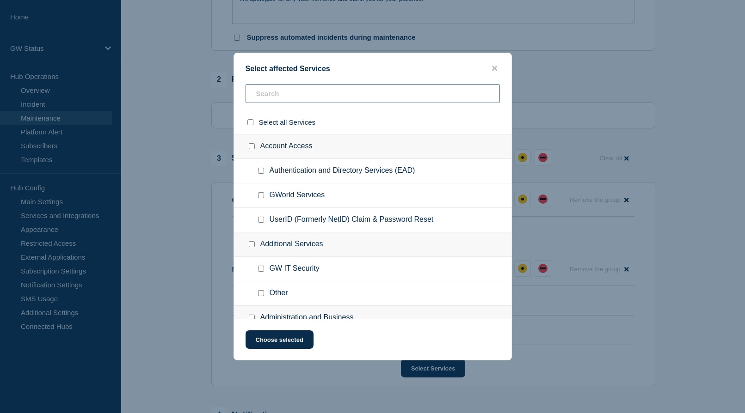
click at [283, 95] on input "text" at bounding box center [373, 93] width 254 height 19
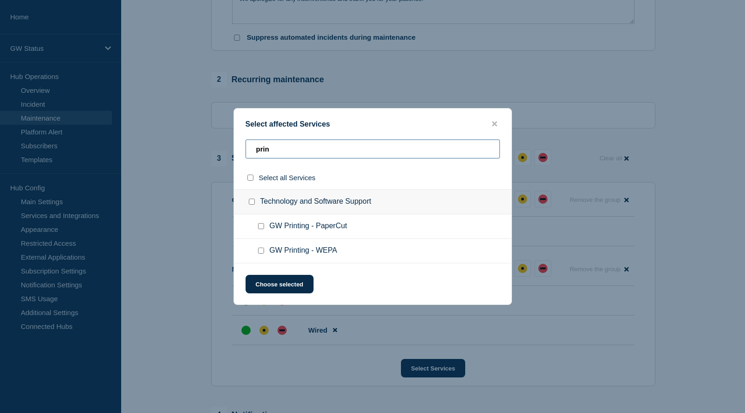
type input "prin"
click at [260, 226] on input "GW Printing - PaperCut checkbox" at bounding box center [261, 226] width 6 height 6
checkbox input "true"
click at [260, 252] on input "GW Printing - WEPA checkbox" at bounding box center [261, 251] width 6 height 6
checkbox input "true"
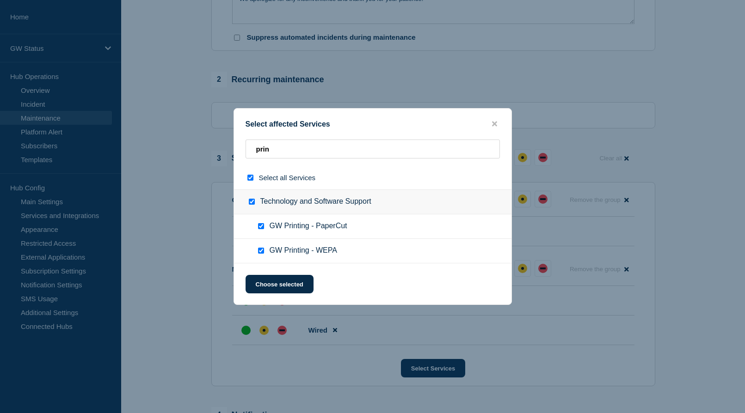
checkbox input "true"
click at [274, 281] on button "Choose selected" at bounding box center [280, 284] width 68 height 18
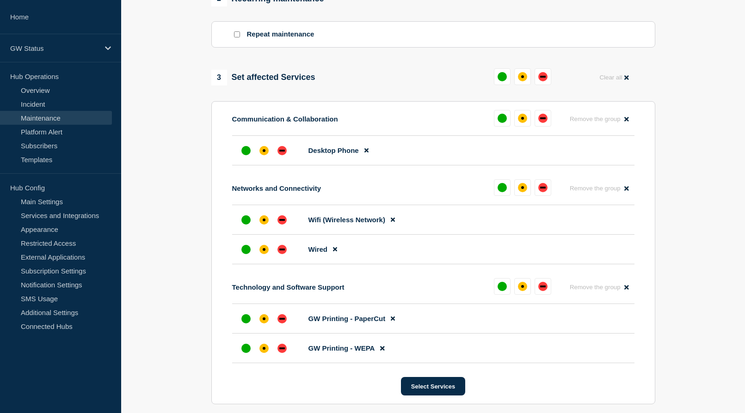
scroll to position [416, 0]
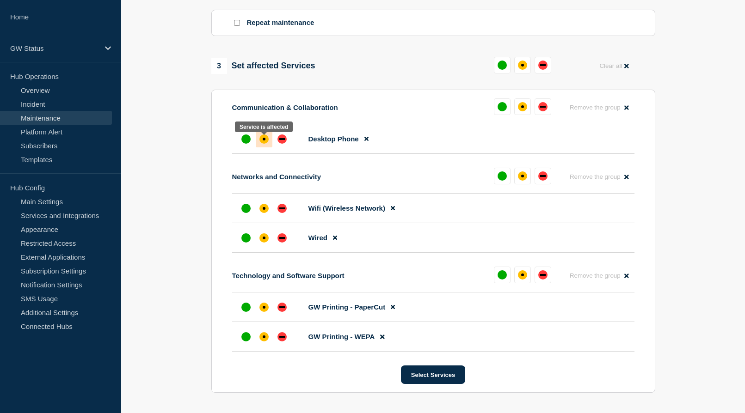
click at [267, 138] on div at bounding box center [264, 139] width 17 height 17
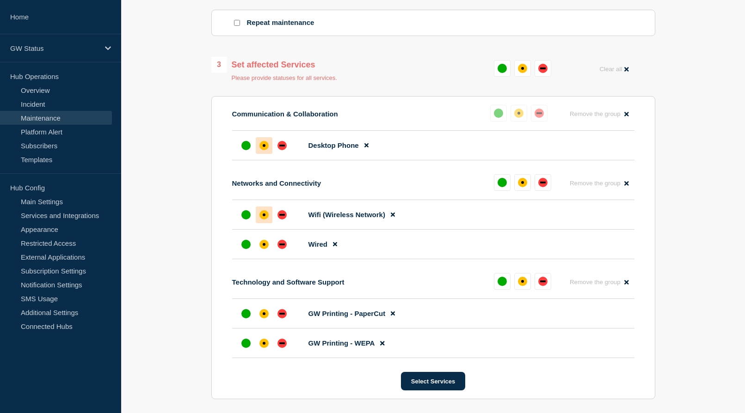
click at [260, 219] on div "affected" at bounding box center [263, 214] width 9 height 9
drag, startPoint x: 265, startPoint y: 246, endPoint x: 264, endPoint y: 282, distance: 35.6
click at [265, 246] on div "affected" at bounding box center [263, 244] width 9 height 9
click at [262, 317] on div "affected" at bounding box center [263, 313] width 9 height 9
drag, startPoint x: 261, startPoint y: 347, endPoint x: 291, endPoint y: 354, distance: 30.4
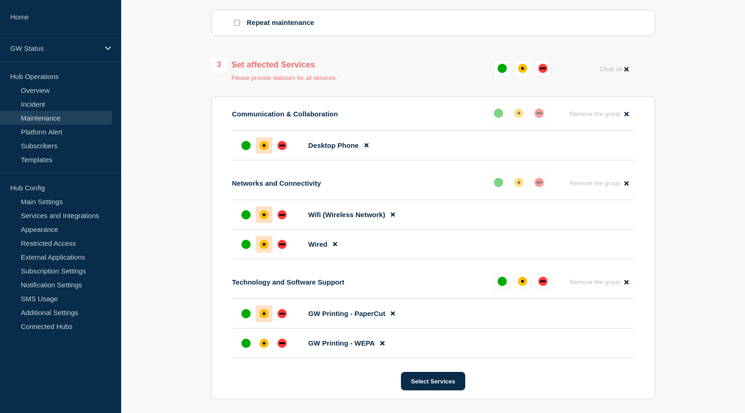
click at [261, 347] on div "affected" at bounding box center [263, 343] width 9 height 9
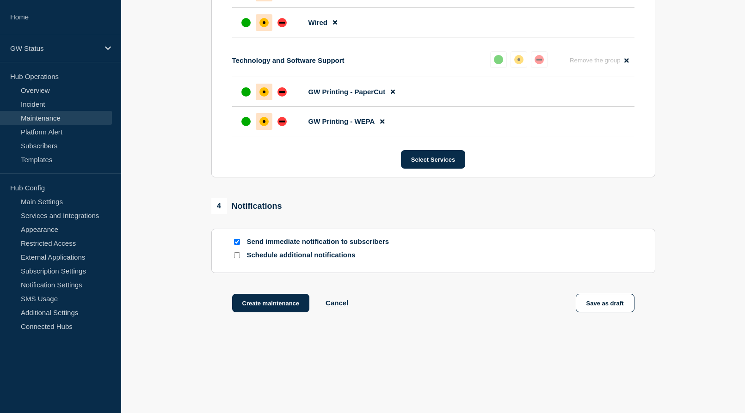
scroll to position [642, 0]
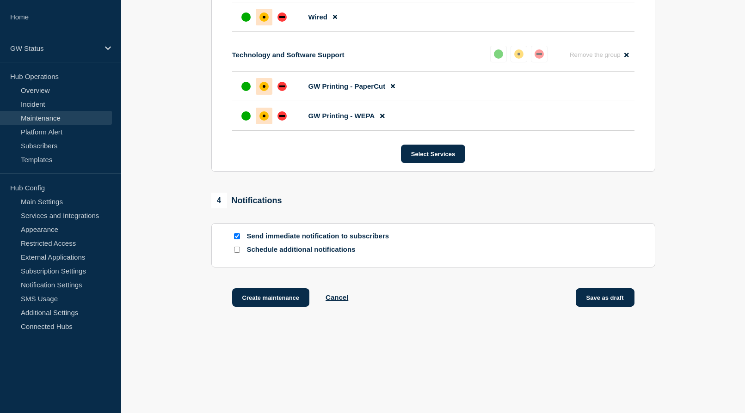
click at [609, 297] on button "Save as draft" at bounding box center [605, 298] width 59 height 18
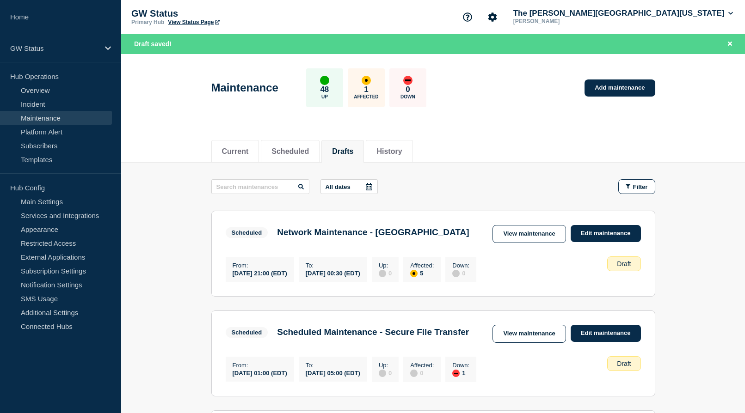
click at [349, 148] on button "Drafts" at bounding box center [342, 152] width 21 height 8
click at [622, 88] on link "Add maintenance" at bounding box center [620, 88] width 70 height 17
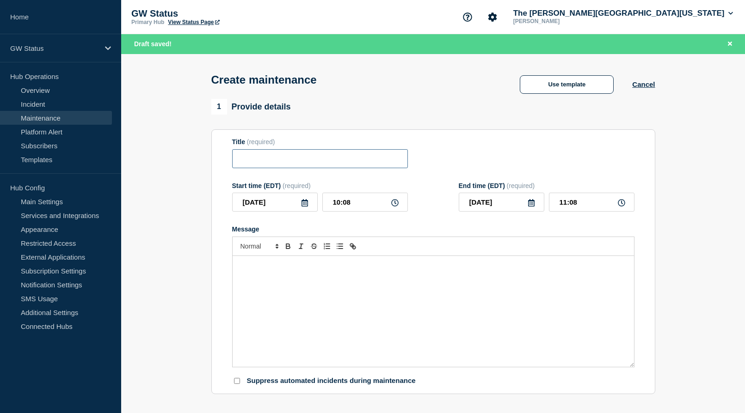
drag, startPoint x: 260, startPoint y: 162, endPoint x: 331, endPoint y: 164, distance: 71.2
click at [260, 162] on input "Title" at bounding box center [320, 158] width 176 height 19
paste input "Network Maintenance - [GEOGRAPHIC_DATA]"
type input "Network Maintenance - [GEOGRAPHIC_DATA]"
click at [306, 207] on icon at bounding box center [304, 202] width 6 height 7
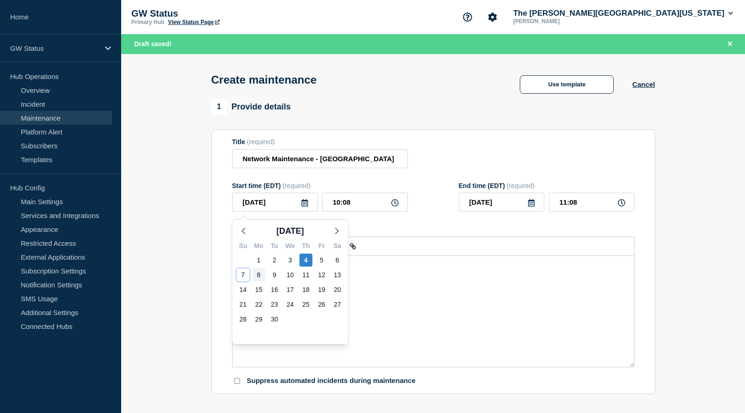
drag, startPoint x: 244, startPoint y: 272, endPoint x: 259, endPoint y: 272, distance: 15.3
click at [244, 272] on div "7" at bounding box center [243, 275] width 13 height 13
type input "[DATE]"
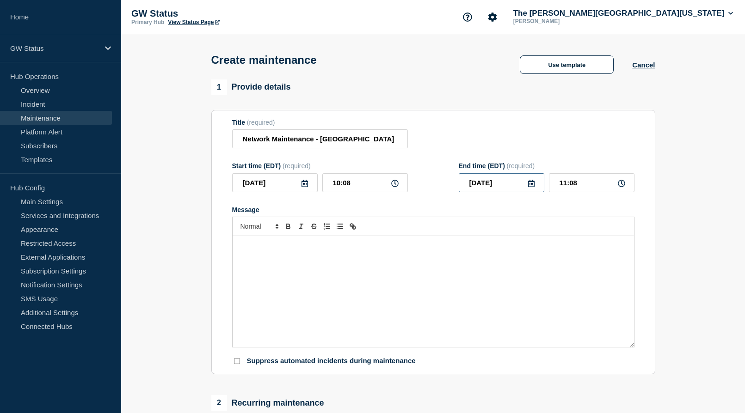
click at [526, 185] on input "[DATE]" at bounding box center [502, 182] width 86 height 19
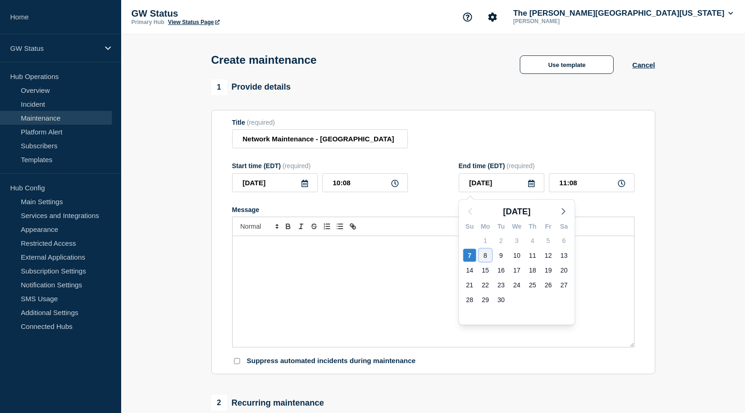
click at [488, 256] on div "8" at bounding box center [485, 255] width 13 height 13
type input "[DATE]"
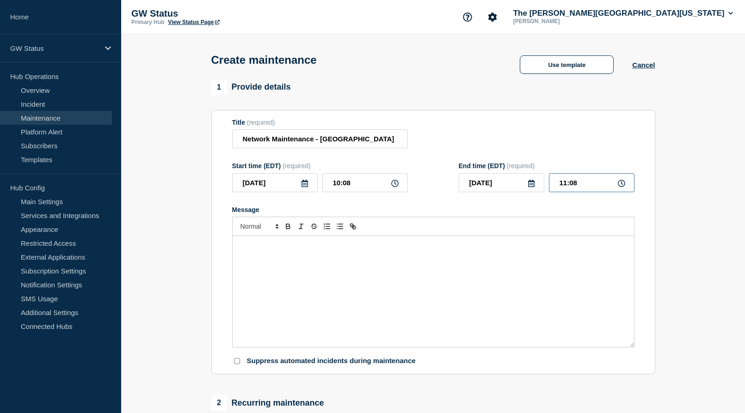
drag, startPoint x: 598, startPoint y: 180, endPoint x: 527, endPoint y: 183, distance: 71.3
click at [527, 183] on div "[DATE] 11:08" at bounding box center [547, 182] width 176 height 19
type input "00:30"
drag, startPoint x: 351, startPoint y: 185, endPoint x: 307, endPoint y: 181, distance: 44.5
click at [307, 181] on div "[DATE] 10:08" at bounding box center [320, 182] width 176 height 19
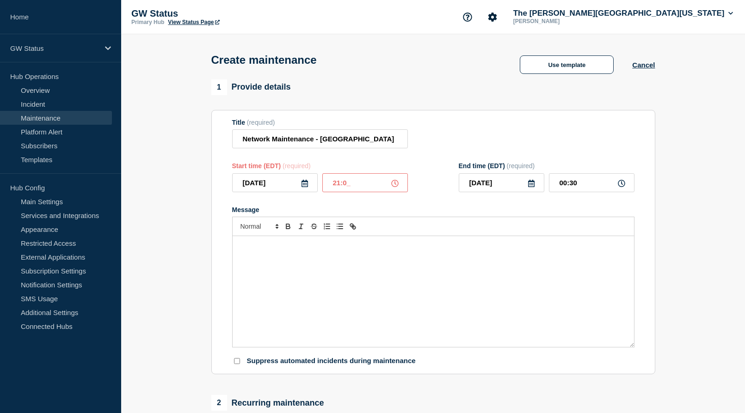
type input "21:00"
drag, startPoint x: 607, startPoint y: 190, endPoint x: 539, endPoint y: 174, distance: 69.3
click at [539, 174] on div "End time (EDT) (required) [DATE] 11:22" at bounding box center [547, 177] width 176 height 30
type input "00:30"
click at [550, 249] on p "Message" at bounding box center [434, 246] width 388 height 8
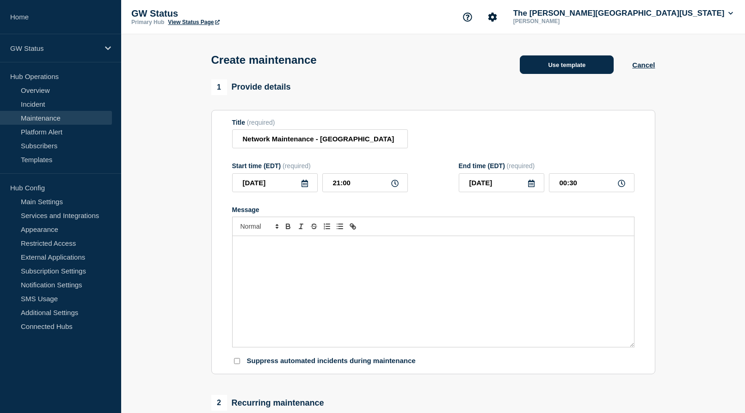
click at [590, 68] on button "Use template" at bounding box center [567, 64] width 94 height 18
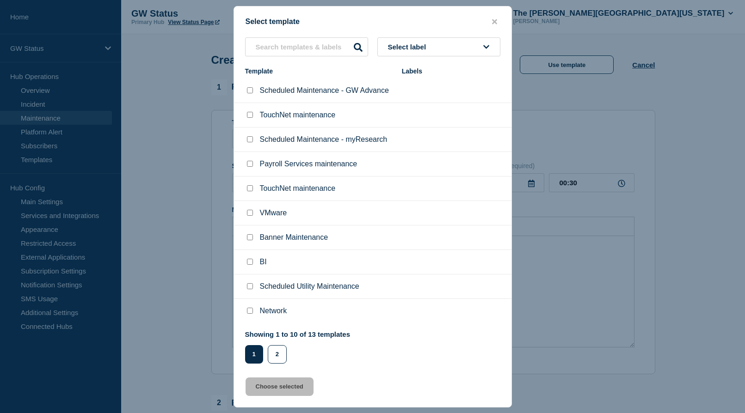
click at [253, 313] on div at bounding box center [249, 311] width 9 height 9
click at [251, 314] on input "Network checkbox" at bounding box center [250, 311] width 6 height 6
checkbox input "true"
drag, startPoint x: 279, startPoint y: 384, endPoint x: 327, endPoint y: 385, distance: 48.6
click at [279, 385] on button "Choose selected" at bounding box center [280, 387] width 68 height 18
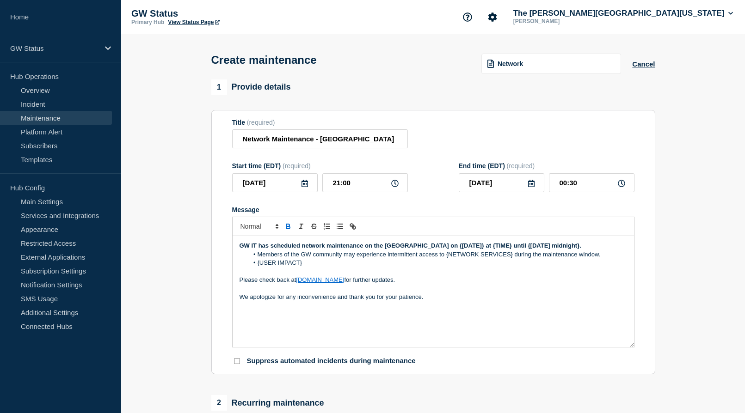
drag, startPoint x: 282, startPoint y: 256, endPoint x: 229, endPoint y: 245, distance: 54.0
click at [229, 245] on section "Title (required) Network Maintenance - [GEOGRAPHIC_DATA] Start time (EDT) (requ…" at bounding box center [433, 242] width 444 height 265
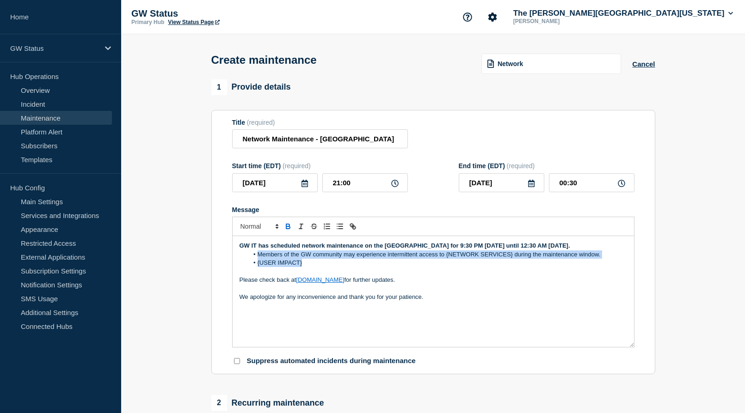
drag, startPoint x: 311, startPoint y: 277, endPoint x: 259, endPoint y: 267, distance: 52.2
click at [259, 267] on ol "Members of the GW community may experience intermittent access to {NETWORK SERV…" at bounding box center [434, 259] width 388 height 17
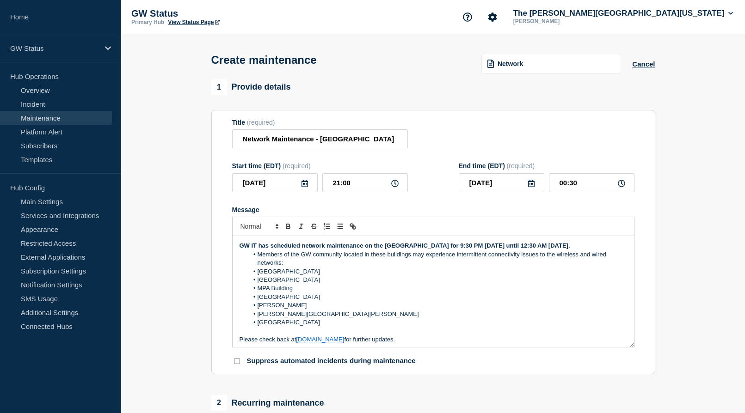
scroll to position [5, 0]
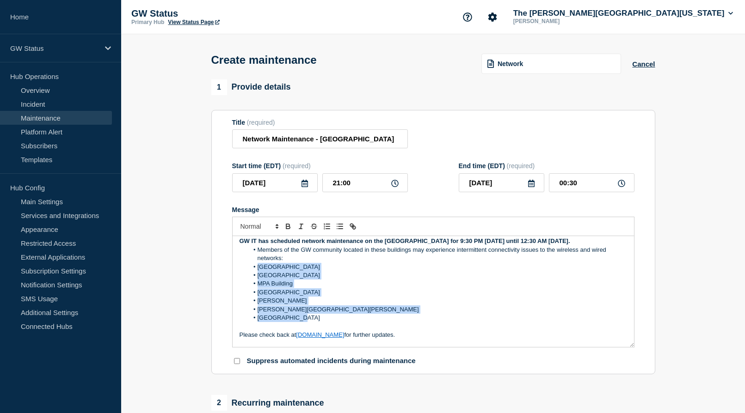
drag, startPoint x: 294, startPoint y: 328, endPoint x: 254, endPoint y: 278, distance: 63.8
click at [254, 278] on ol "Members of the GW community located in these buildings may experience intermitt…" at bounding box center [434, 284] width 388 height 77
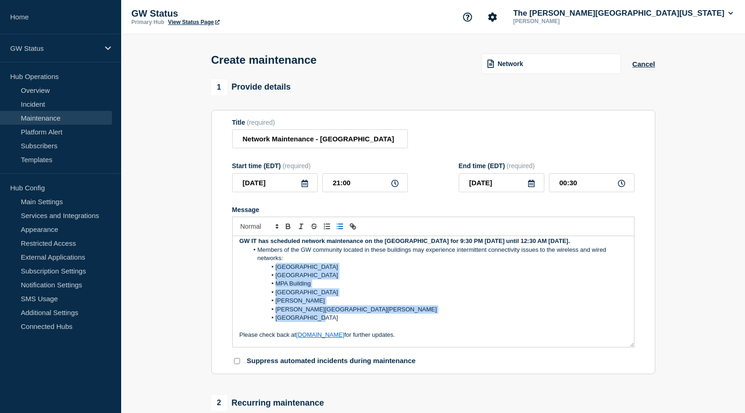
click at [395, 305] on li "[PERSON_NAME]" at bounding box center [437, 301] width 379 height 8
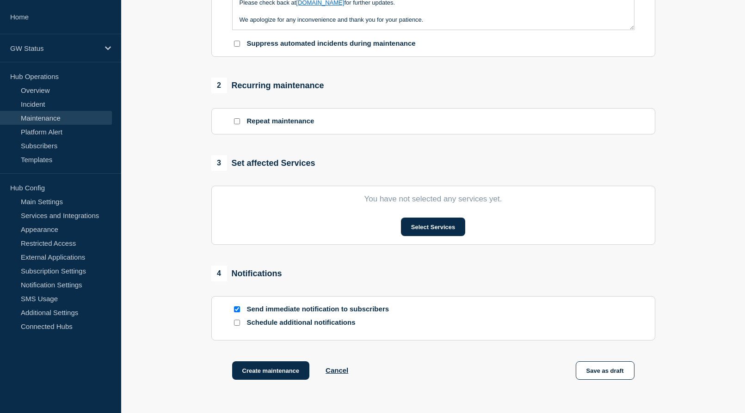
scroll to position [324, 0]
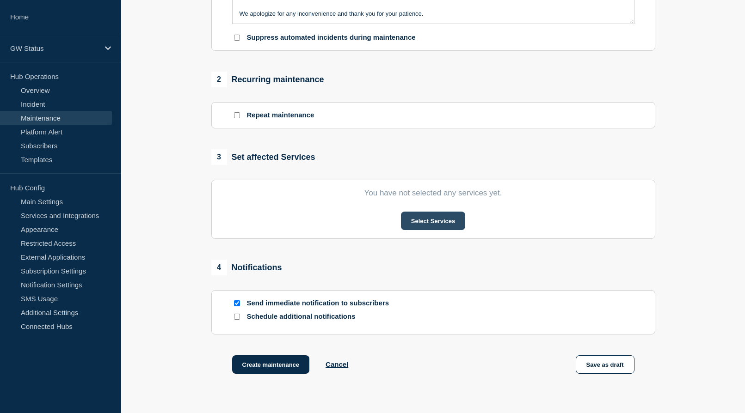
click at [434, 219] on button "Select Services" at bounding box center [433, 221] width 64 height 18
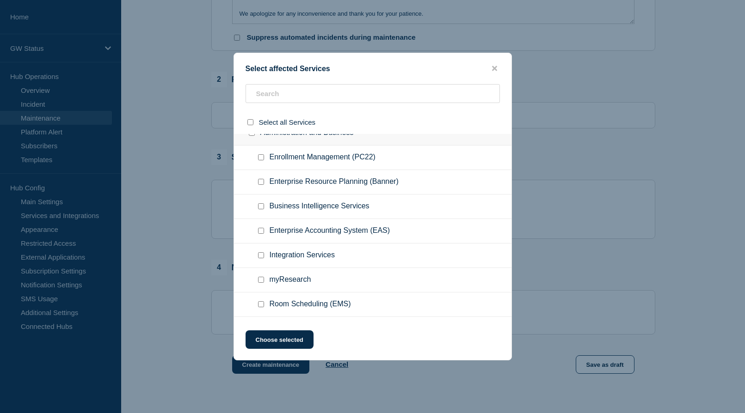
scroll to position [231, 0]
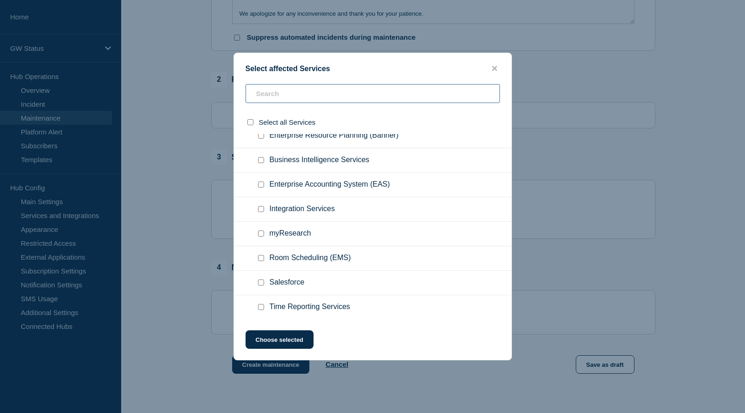
click at [316, 96] on input "text" at bounding box center [373, 93] width 254 height 19
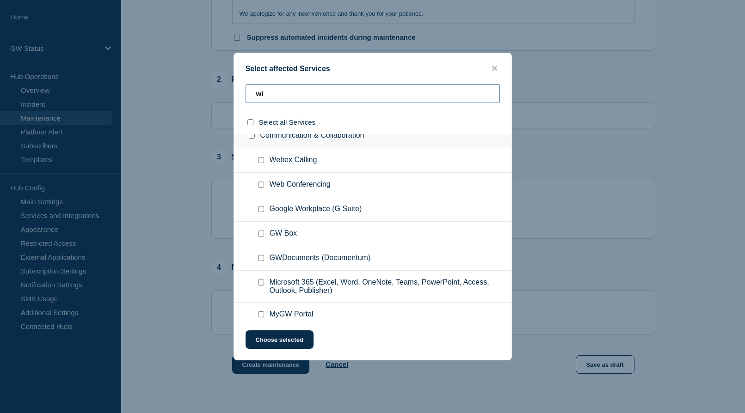
scroll to position [0, 0]
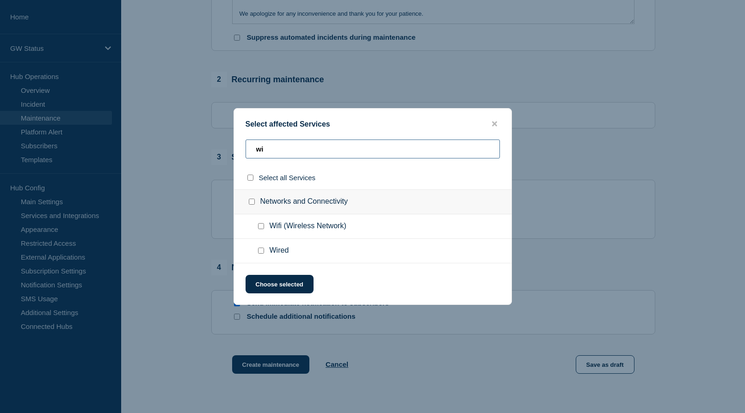
type input "wi"
click at [262, 226] on input "Wifi (Wireless Network) checkbox" at bounding box center [261, 226] width 6 height 6
checkbox input "true"
drag, startPoint x: 261, startPoint y: 251, endPoint x: 264, endPoint y: 258, distance: 6.9
click at [261, 252] on input "Wired checkbox" at bounding box center [261, 251] width 6 height 6
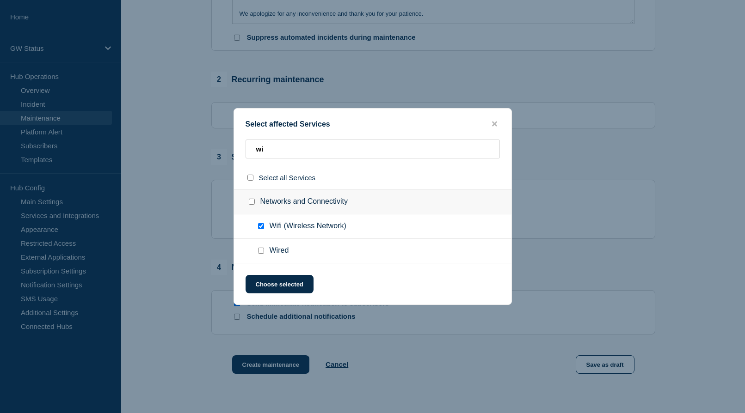
checkbox input "true"
click at [272, 285] on button "Choose selected" at bounding box center [280, 284] width 68 height 18
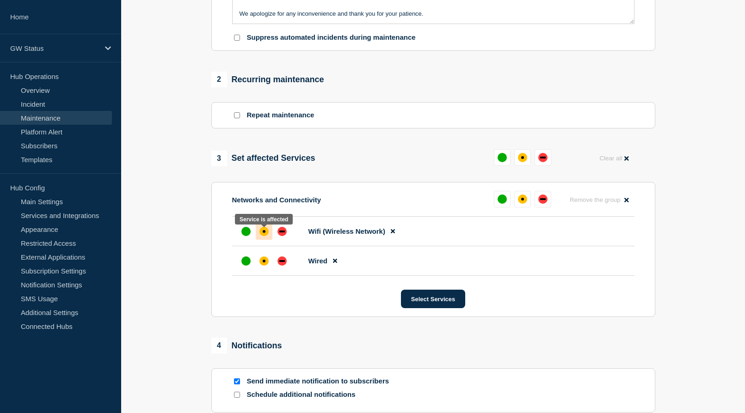
click at [265, 234] on div "affected" at bounding box center [263, 231] width 9 height 9
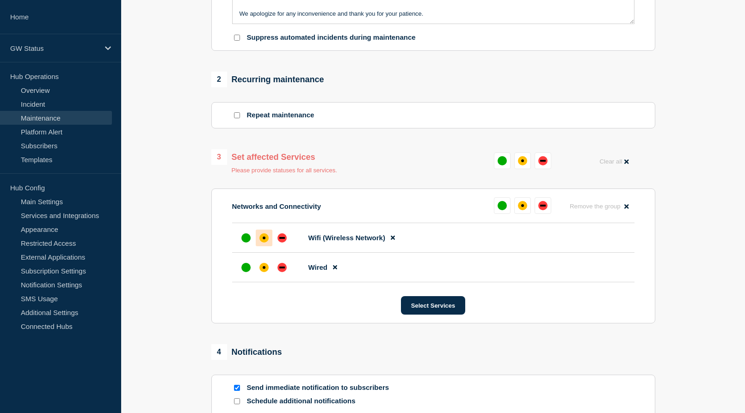
click at [261, 272] on div "affected" at bounding box center [263, 267] width 9 height 9
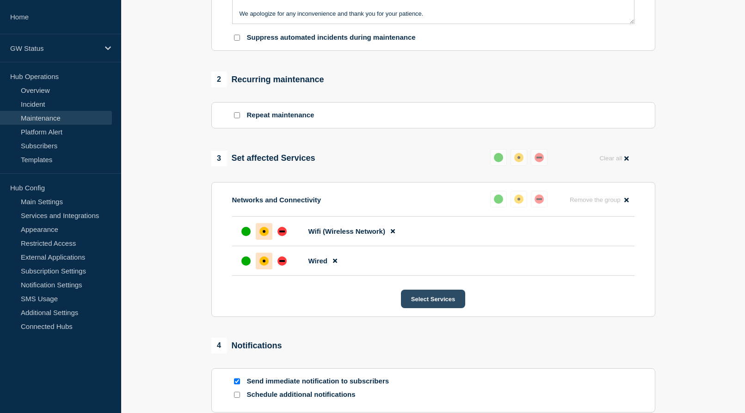
click at [422, 306] on button "Select Services" at bounding box center [433, 299] width 64 height 18
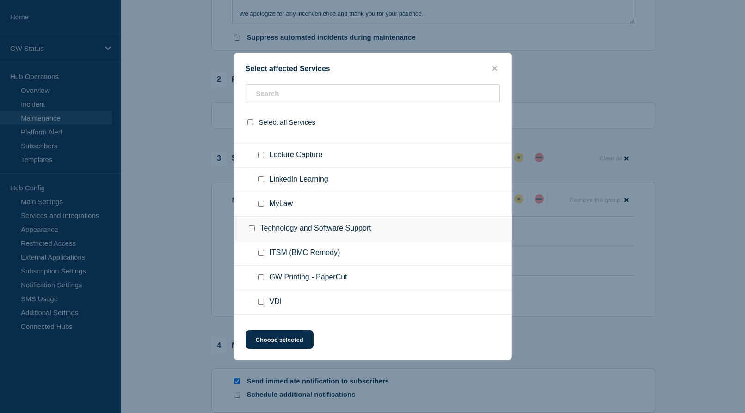
scroll to position [1269, 0]
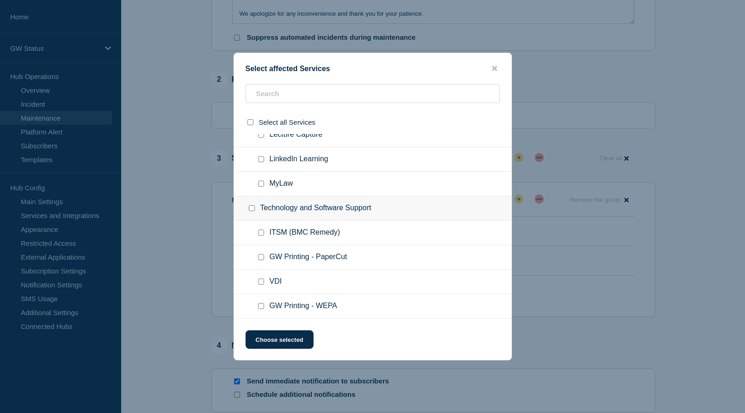
click at [262, 308] on input "GW Printing - WEPA checkbox" at bounding box center [261, 306] width 6 height 6
checkbox input "true"
click at [262, 258] on input "GW Printing - PaperCut checkbox" at bounding box center [261, 257] width 6 height 6
checkbox input "true"
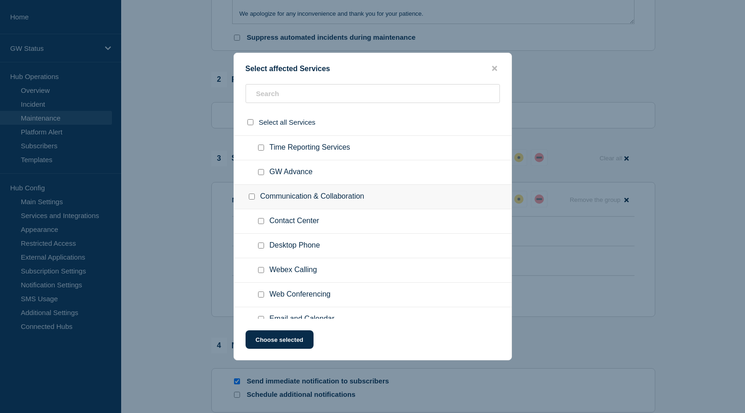
scroll to position [437, 0]
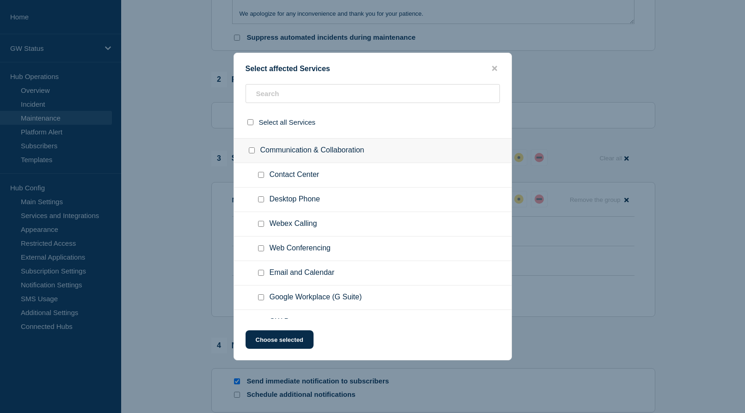
click at [263, 201] on input "Desktop Phone checkbox" at bounding box center [261, 200] width 6 height 6
checkbox input "true"
drag, startPoint x: 276, startPoint y: 338, endPoint x: 295, endPoint y: 343, distance: 19.6
click at [277, 338] on button "Choose selected" at bounding box center [280, 340] width 68 height 18
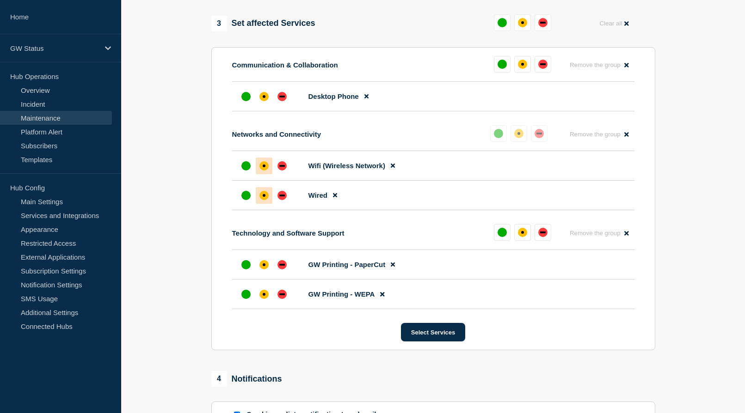
scroll to position [462, 0]
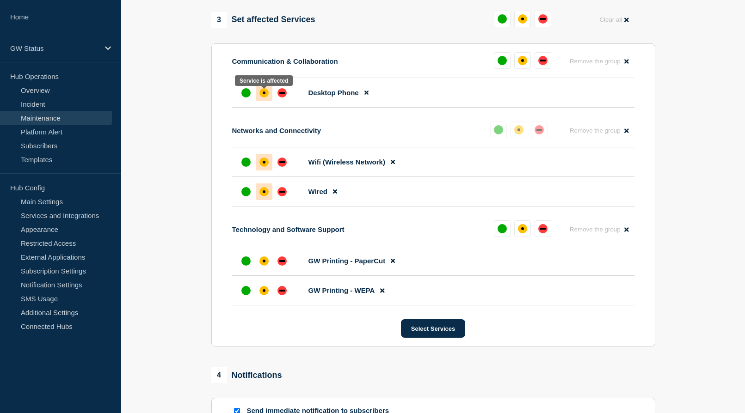
click at [263, 98] on div "affected" at bounding box center [263, 92] width 9 height 9
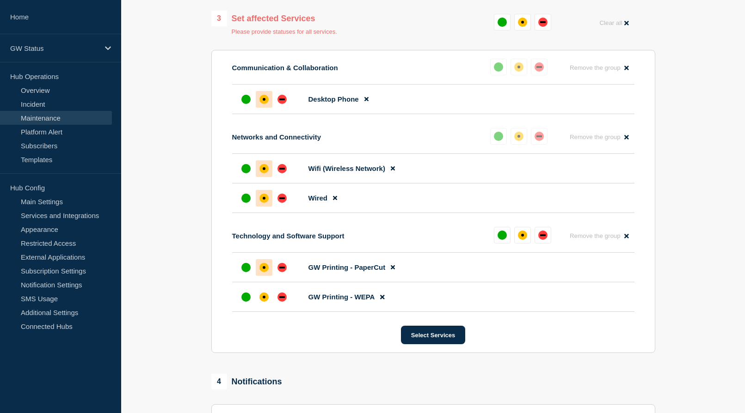
click at [263, 301] on div "affected" at bounding box center [263, 297] width 9 height 9
click at [257, 269] on div at bounding box center [264, 267] width 17 height 17
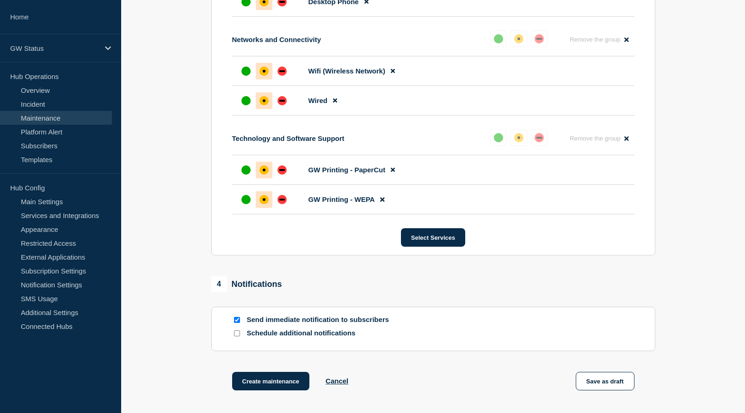
scroll to position [642, 0]
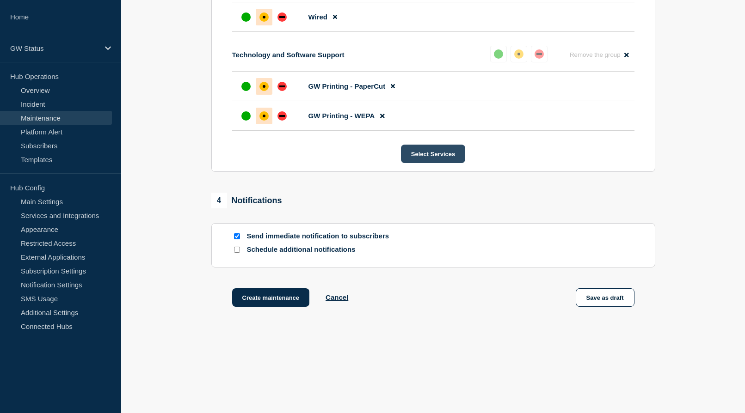
click at [445, 159] on button "Select Services" at bounding box center [433, 154] width 64 height 18
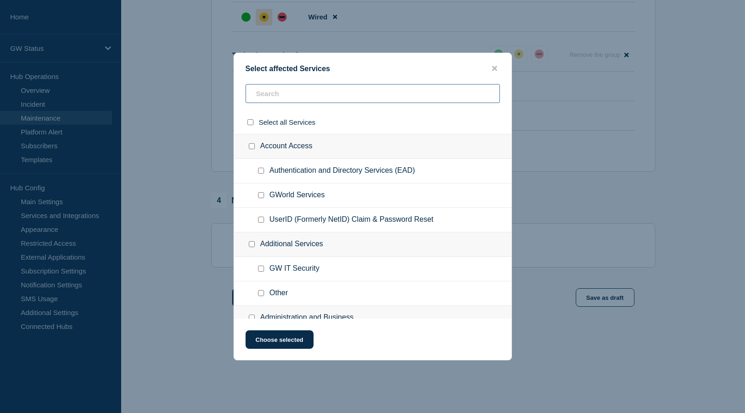
click at [297, 98] on input "text" at bounding box center [373, 93] width 254 height 19
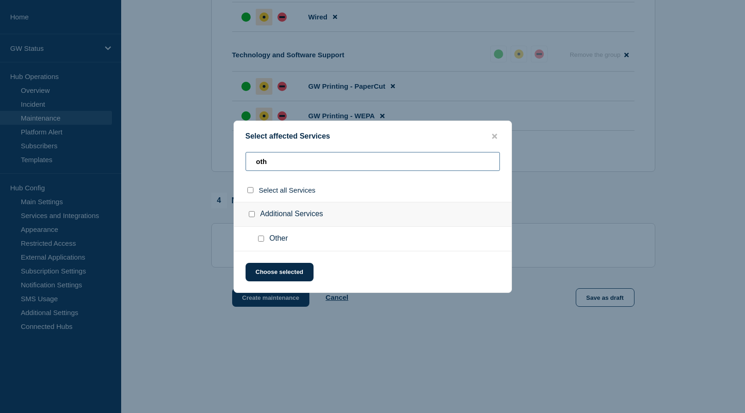
type input "oth"
click at [261, 240] on input "Other checkbox" at bounding box center [261, 239] width 6 height 6
checkbox input "true"
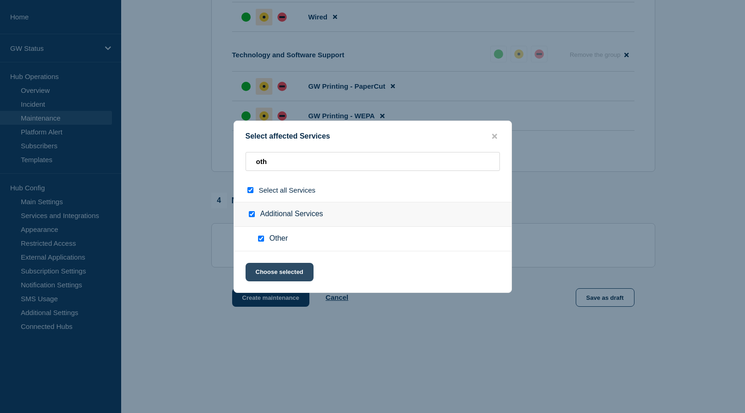
click at [274, 280] on button "Choose selected" at bounding box center [280, 272] width 68 height 18
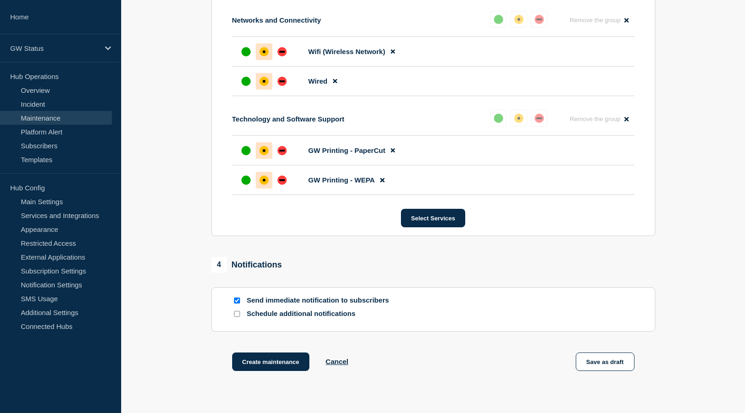
scroll to position [712, 0]
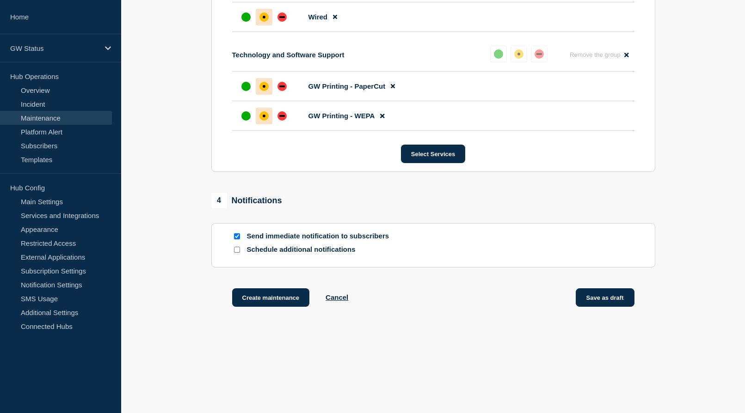
click at [595, 295] on button "Save as draft" at bounding box center [605, 298] width 59 height 18
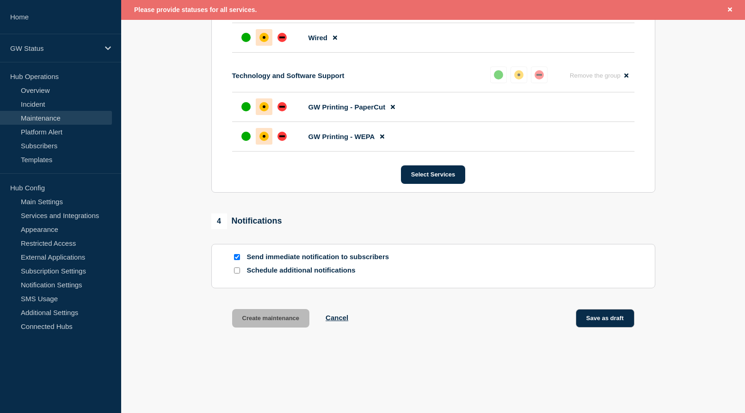
scroll to position [738, 0]
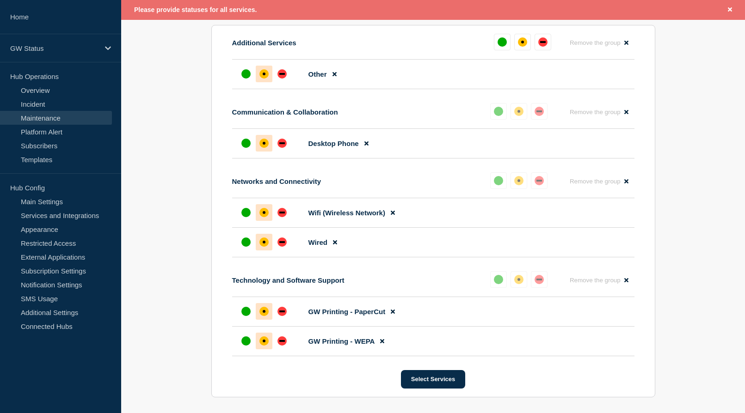
click at [264, 75] on div "affected" at bounding box center [264, 74] width 3 height 3
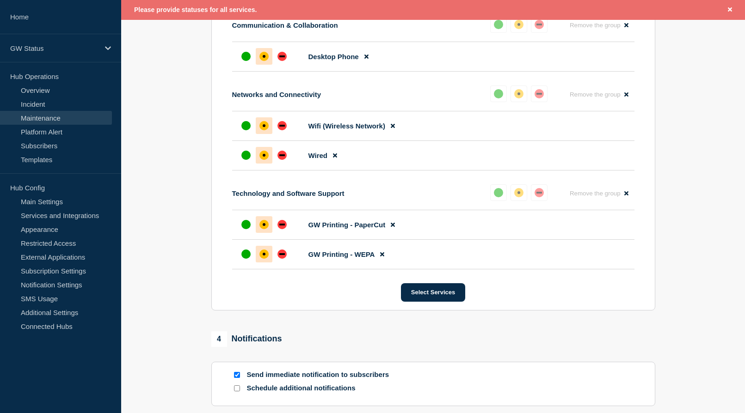
scroll to position [732, 0]
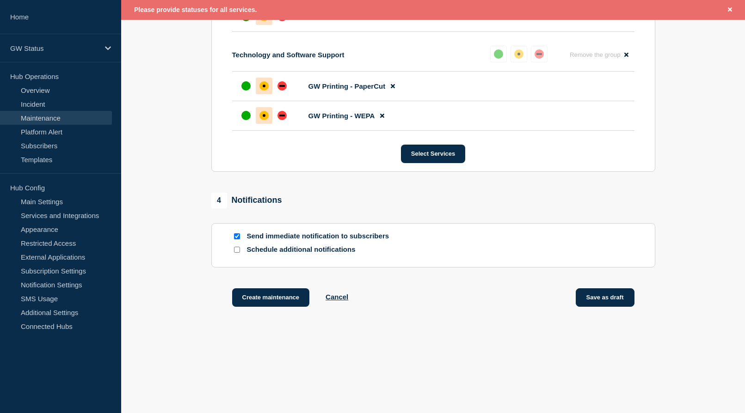
click at [601, 291] on button "Save as draft" at bounding box center [605, 298] width 59 height 18
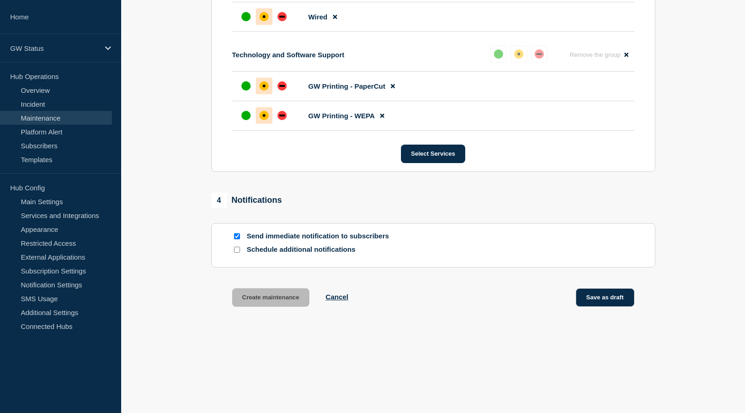
scroll to position [712, 0]
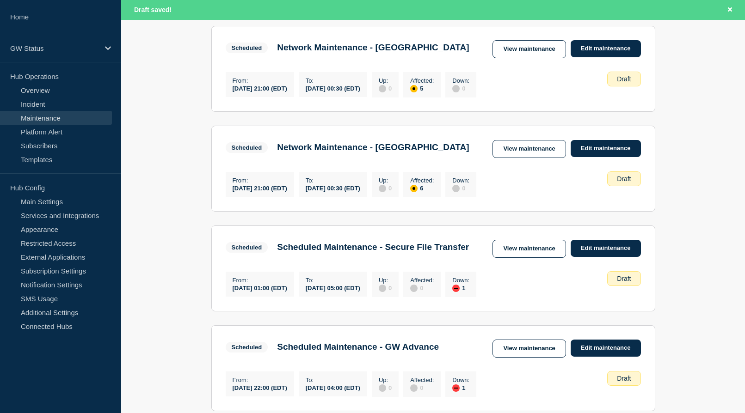
scroll to position [92, 0]
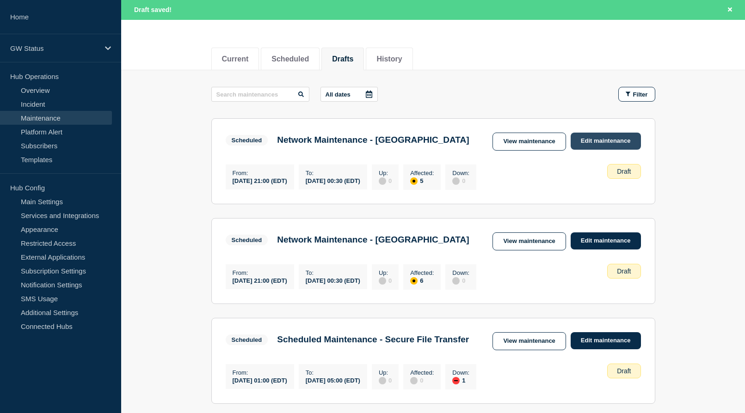
click at [606, 140] on link "Edit maintenance" at bounding box center [606, 141] width 70 height 17
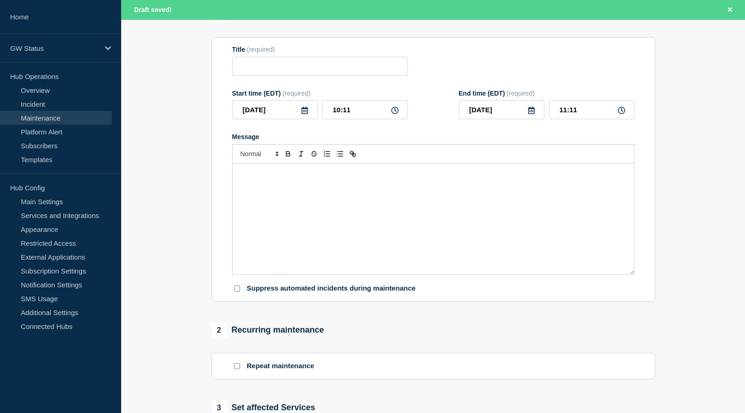
type input "Network Maintenance - [GEOGRAPHIC_DATA]"
type input "[DATE]"
type input "21:00"
type input "[DATE]"
type input "00:30"
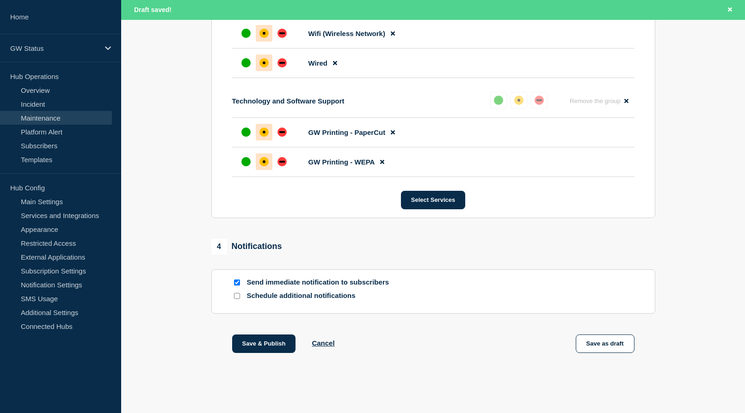
scroll to position [632, 0]
click at [267, 350] on button "Save & Publish" at bounding box center [264, 344] width 64 height 18
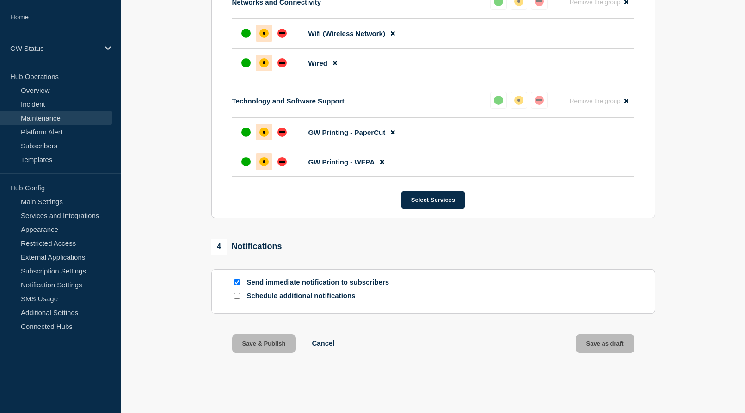
scroll to position [612, 0]
